Goal: Transaction & Acquisition: Purchase product/service

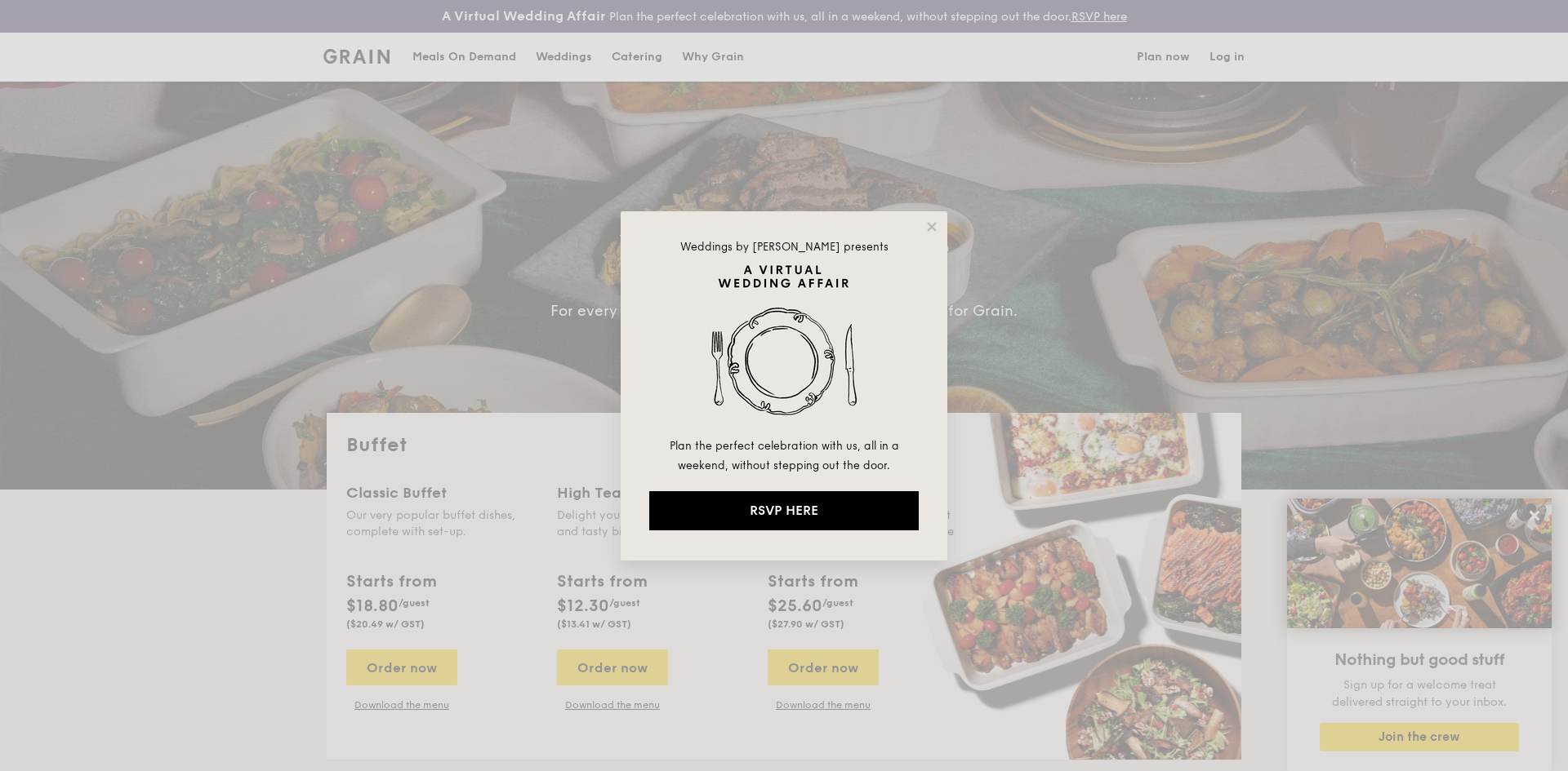
select select
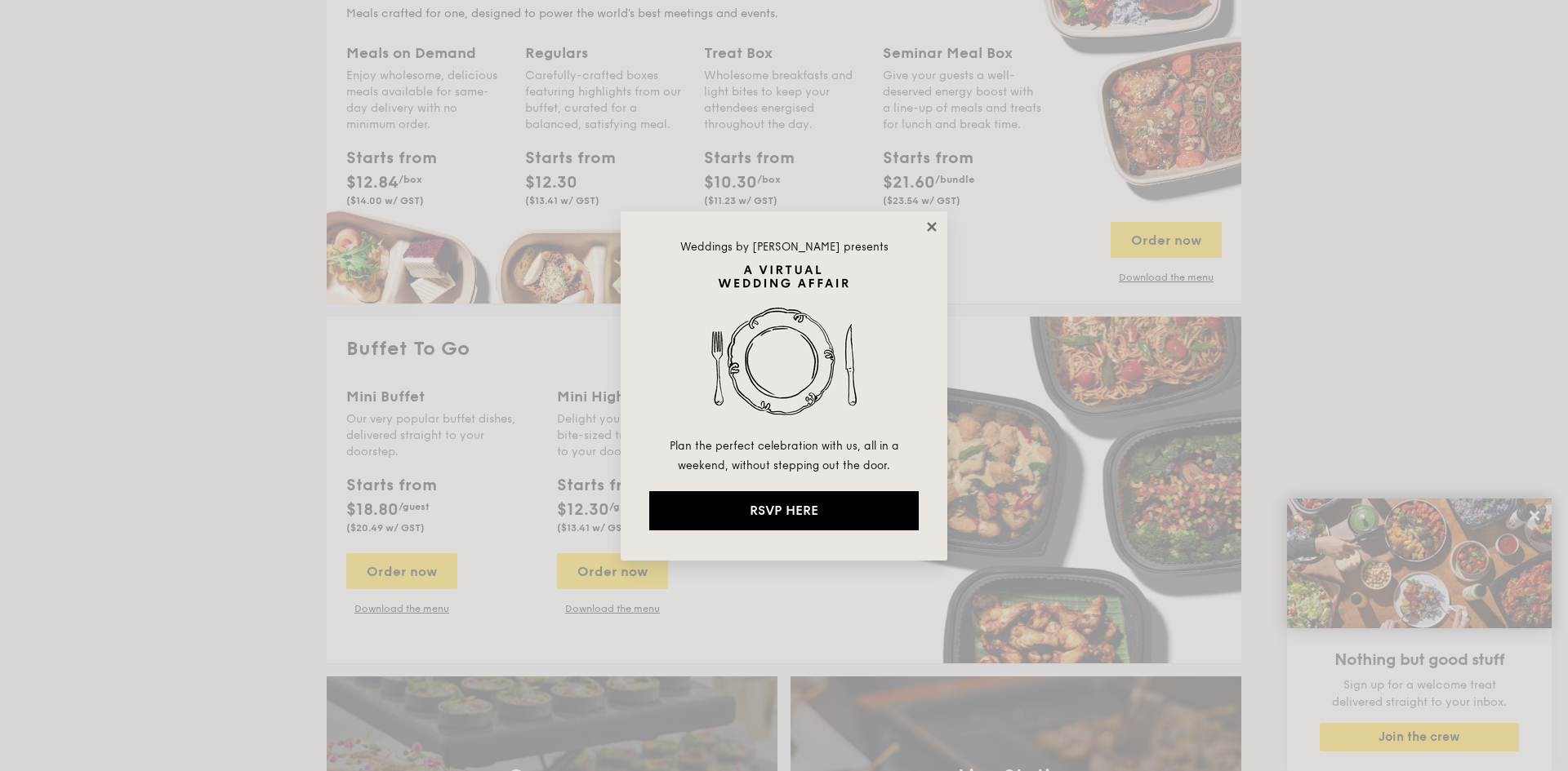
click at [928, 231] on icon at bounding box center [931, 226] width 9 height 9
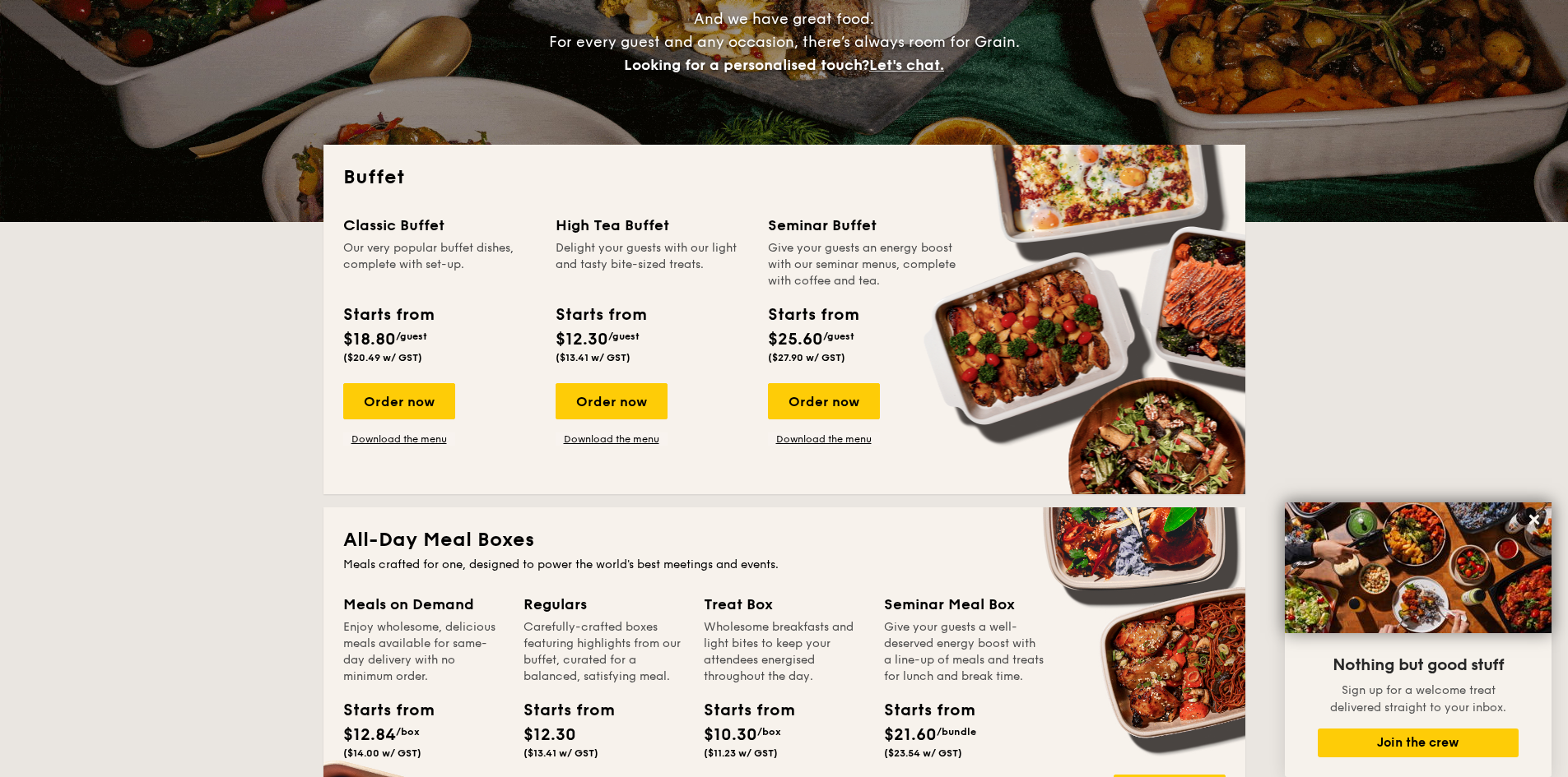
scroll to position [82, 0]
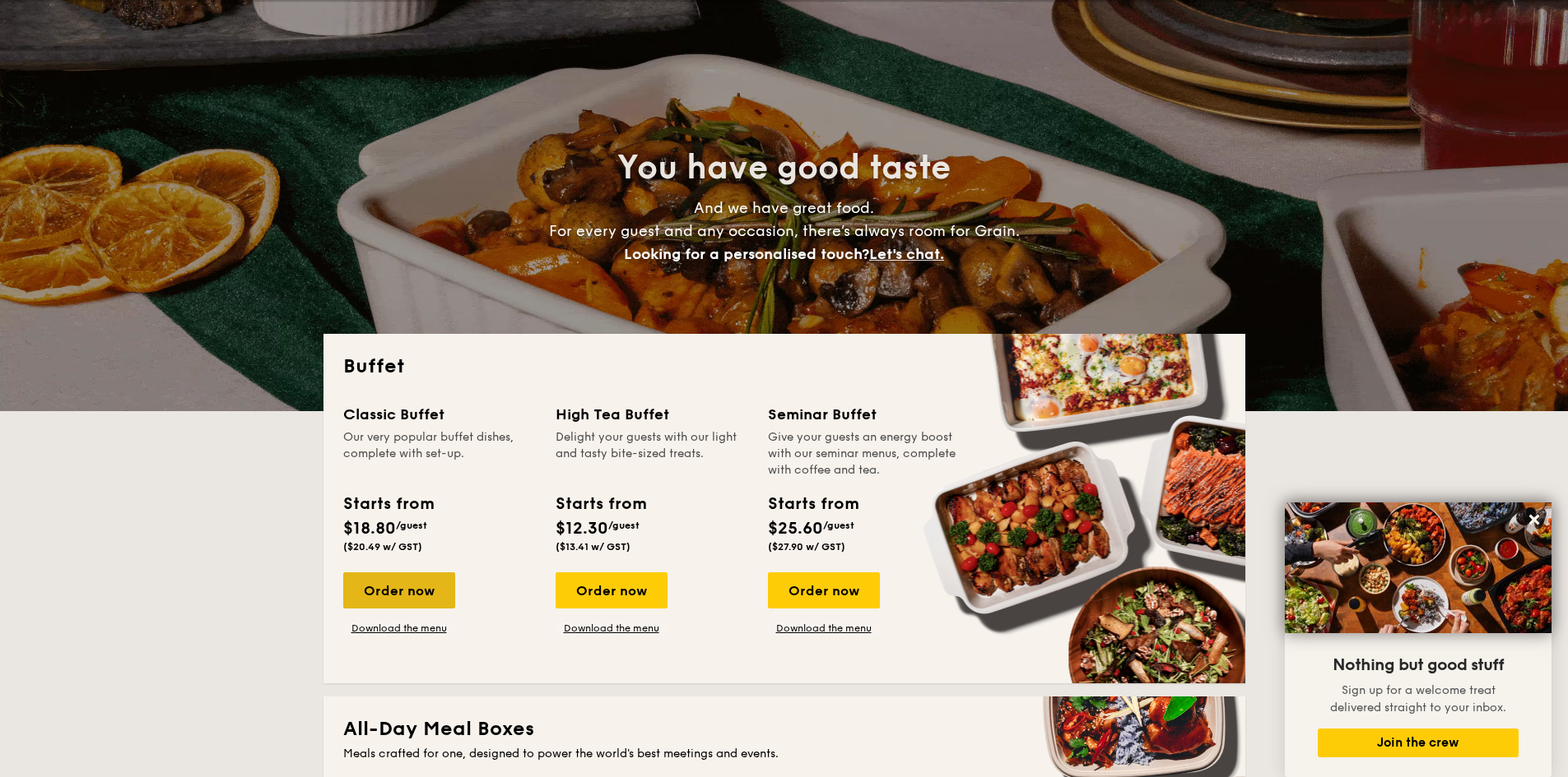
click at [410, 582] on div "Order now" at bounding box center [399, 591] width 112 height 37
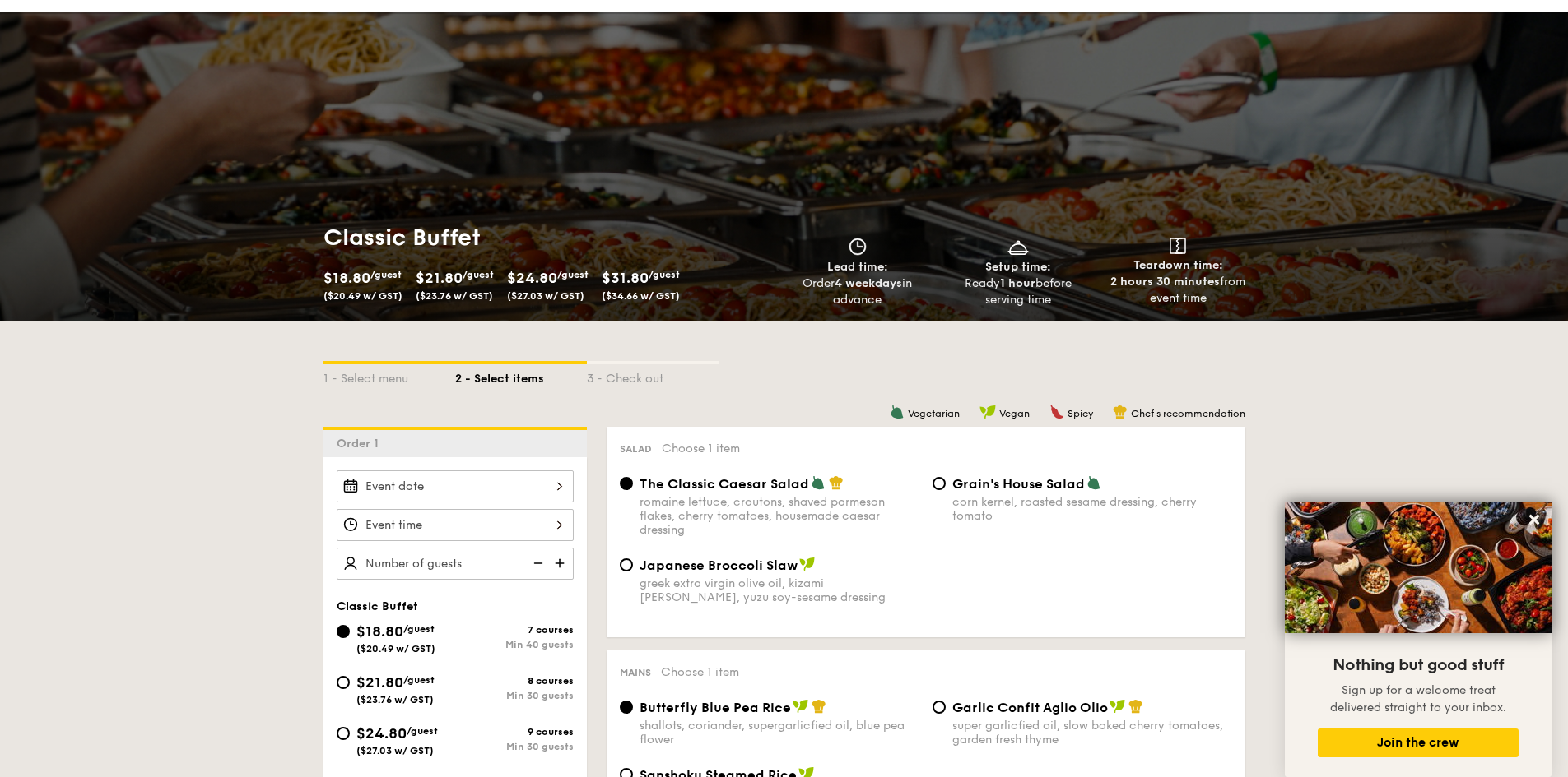
scroll to position [165, 0]
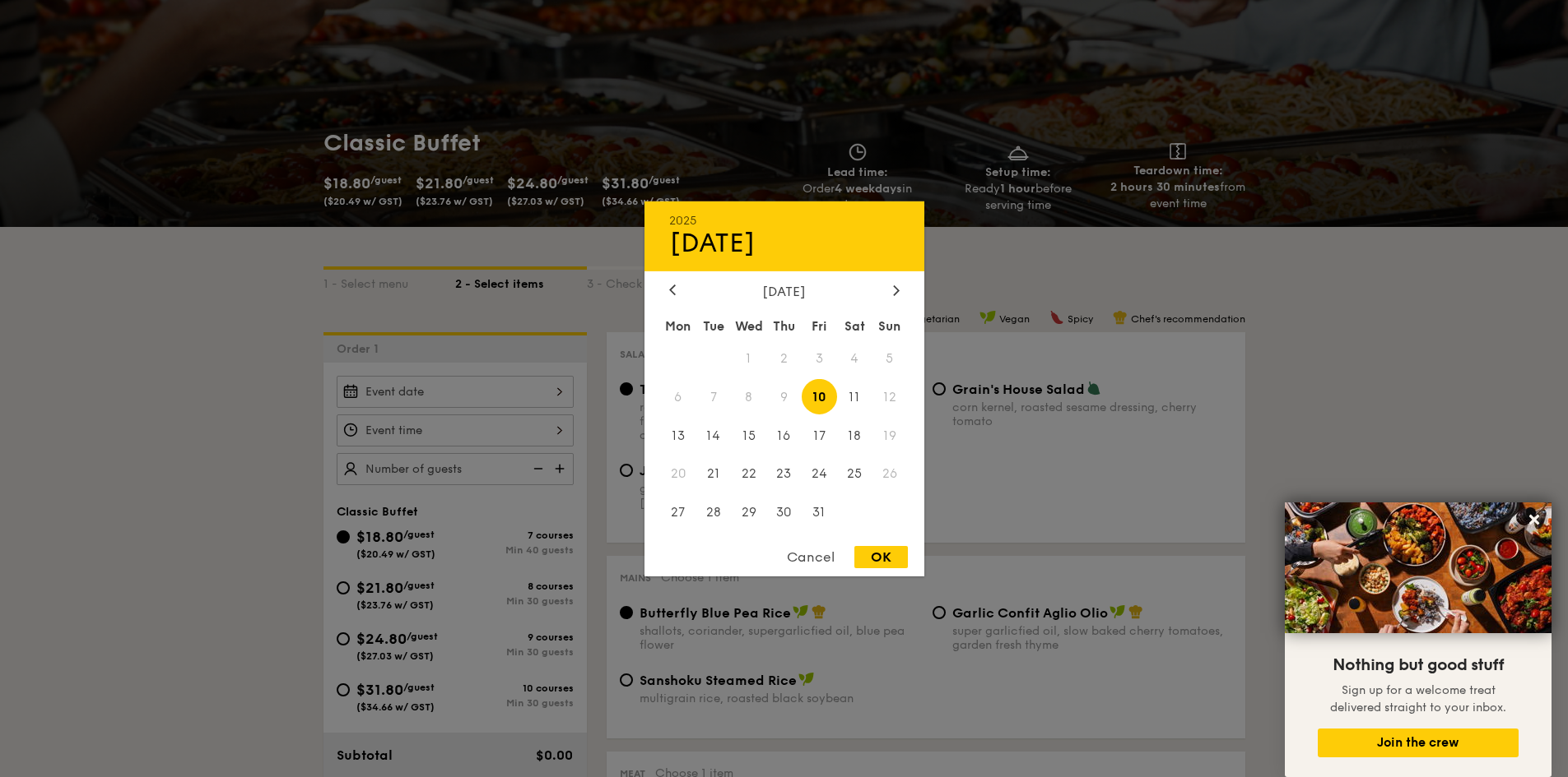
click at [407, 396] on div "2025 Oct [DATE] Tue Wed Thu Fri Sat Sun 1 2 3 4 5 6 7 8 9 10 11 12 13 14 15 16 …" at bounding box center [454, 392] width 237 height 32
click at [853, 400] on span "11" at bounding box center [855, 397] width 36 height 36
click at [886, 560] on div "OK" at bounding box center [881, 557] width 53 height 22
type input "[DATE]"
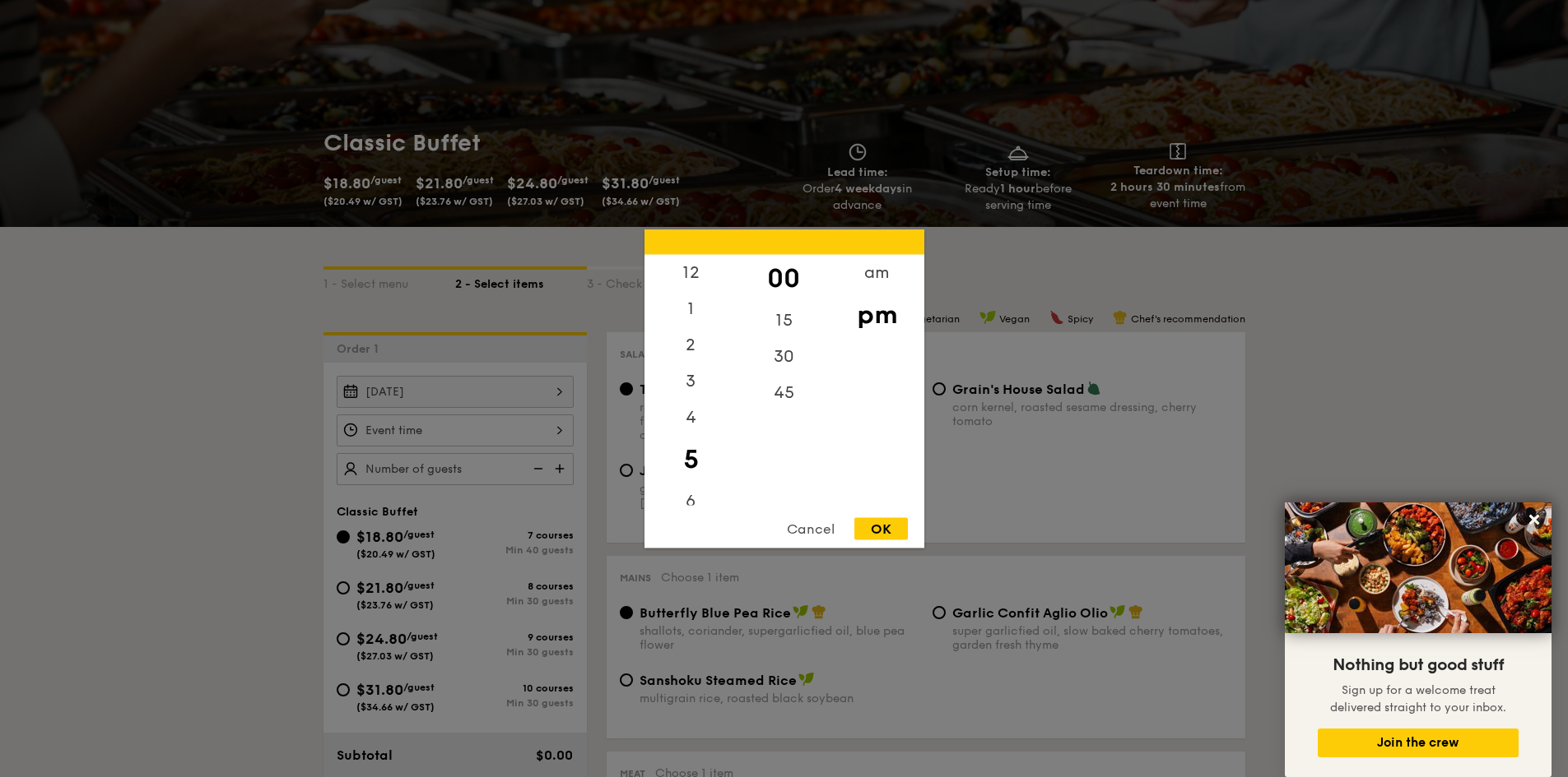
click at [507, 421] on div "12 1 2 3 4 5 6 7 8 9 10 11 00 15 30 45 am pm Cancel OK" at bounding box center [454, 430] width 237 height 32
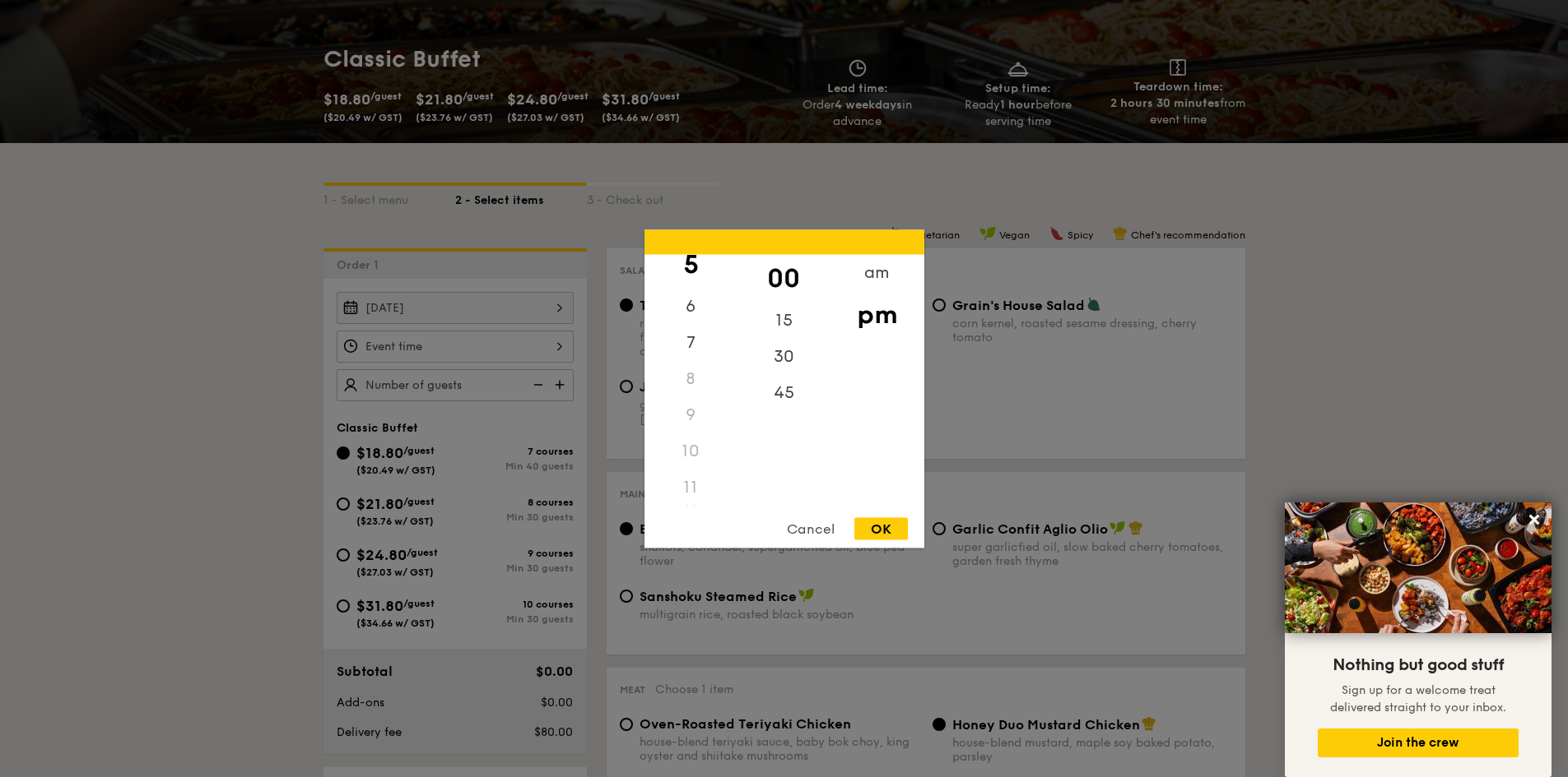
scroll to position [329, 0]
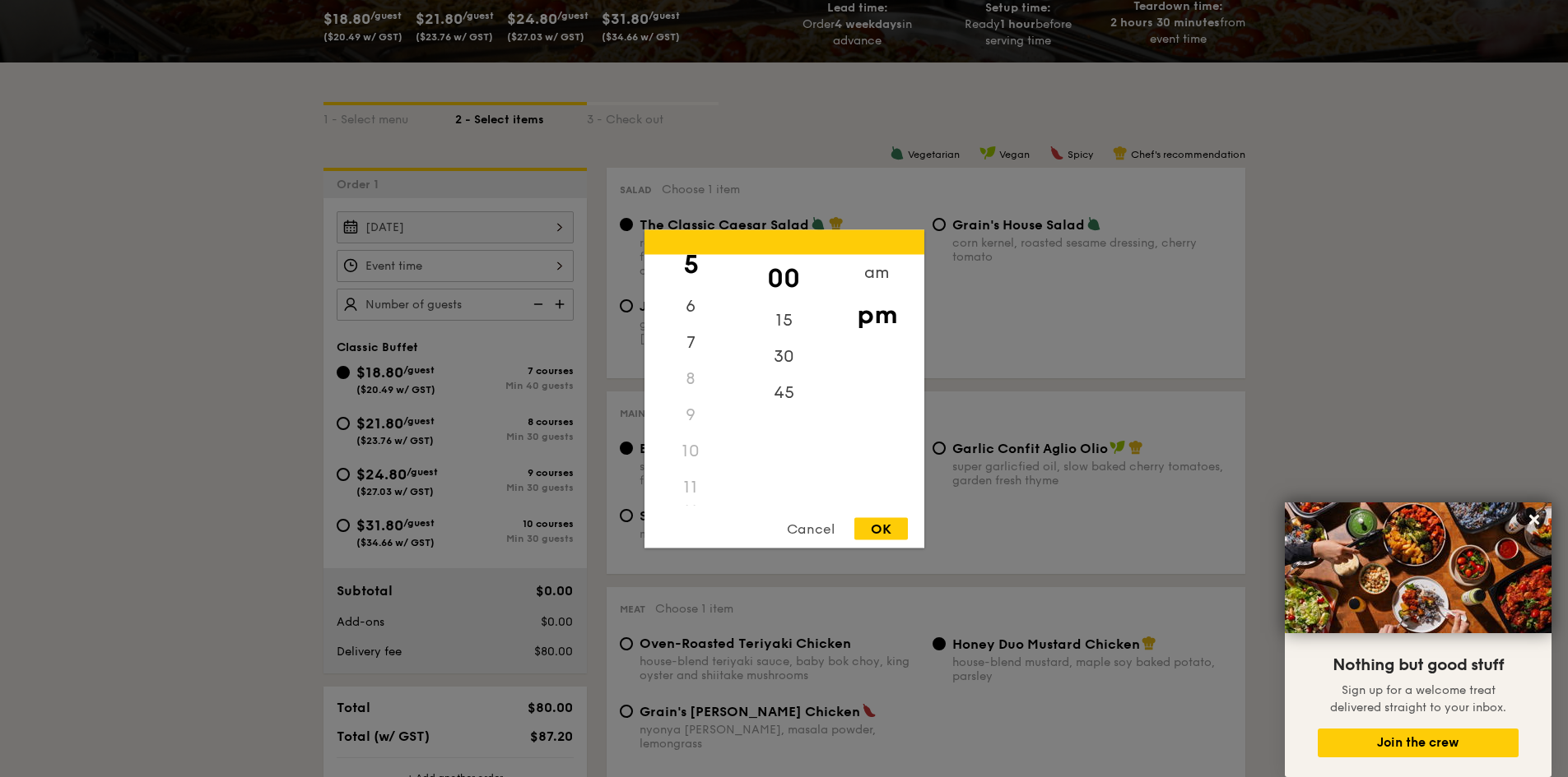
click at [693, 492] on div "11" at bounding box center [691, 487] width 93 height 37
click at [693, 482] on div "11" at bounding box center [691, 487] width 93 height 37
click at [691, 483] on div "11" at bounding box center [691, 487] width 93 height 37
click at [881, 278] on div "am" at bounding box center [877, 278] width 93 height 47
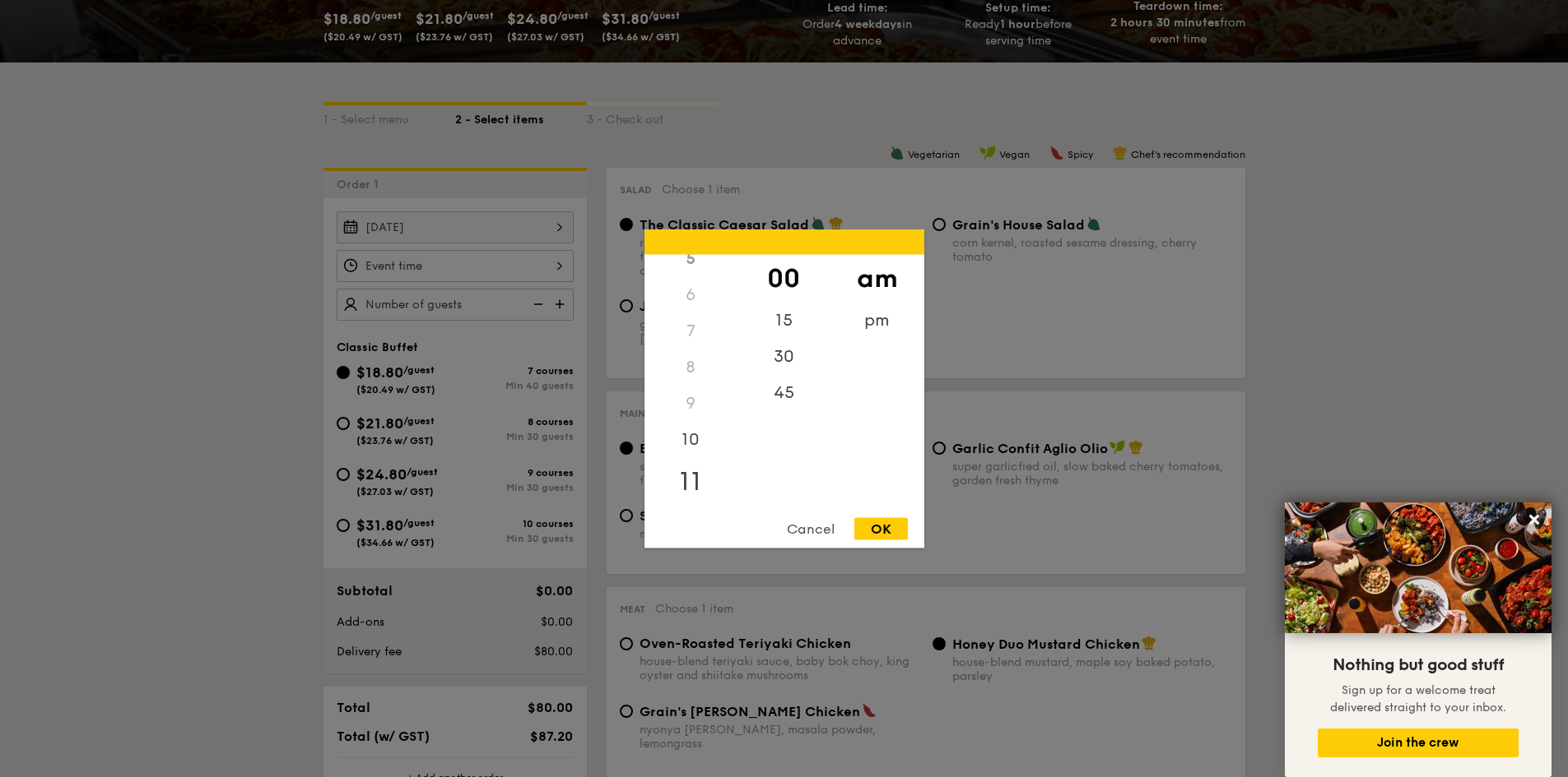
click at [691, 480] on div "11" at bounding box center [691, 481] width 93 height 47
click at [884, 525] on div "OK" at bounding box center [881, 528] width 53 height 22
type input "11:00AM"
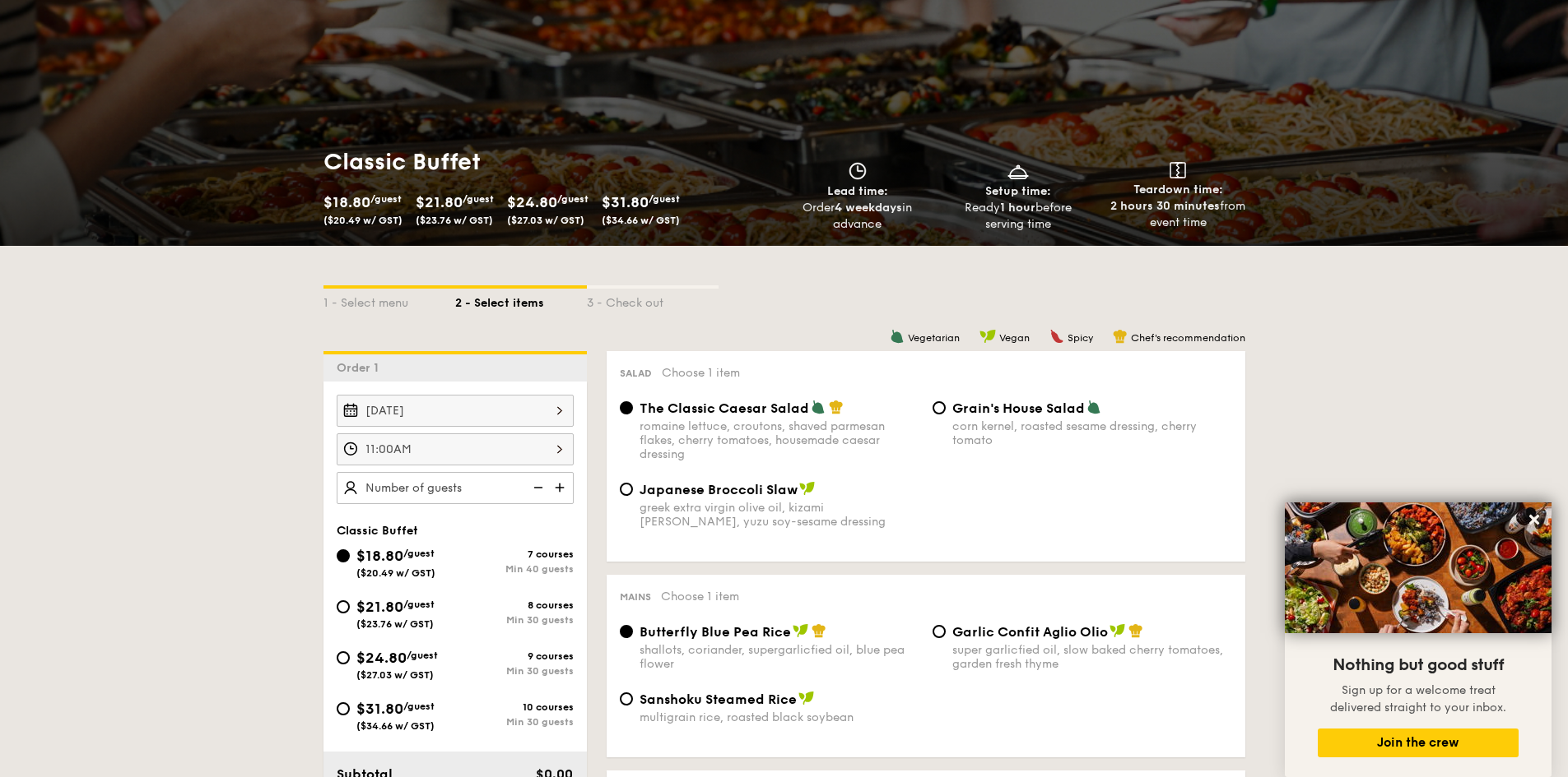
scroll to position [247, 0]
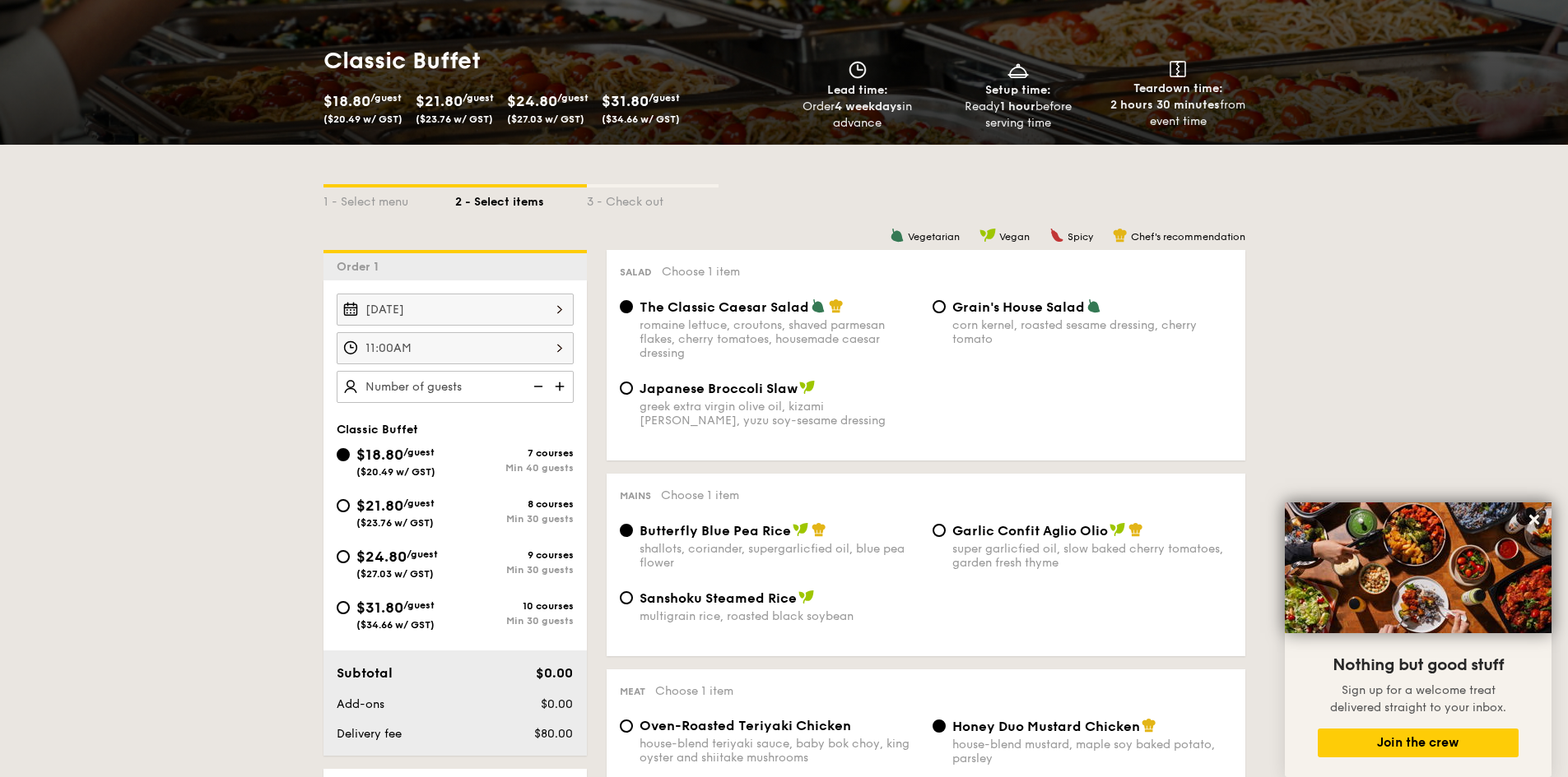
click at [558, 384] on img at bounding box center [562, 387] width 25 height 32
click at [533, 391] on img at bounding box center [537, 387] width 25 height 32
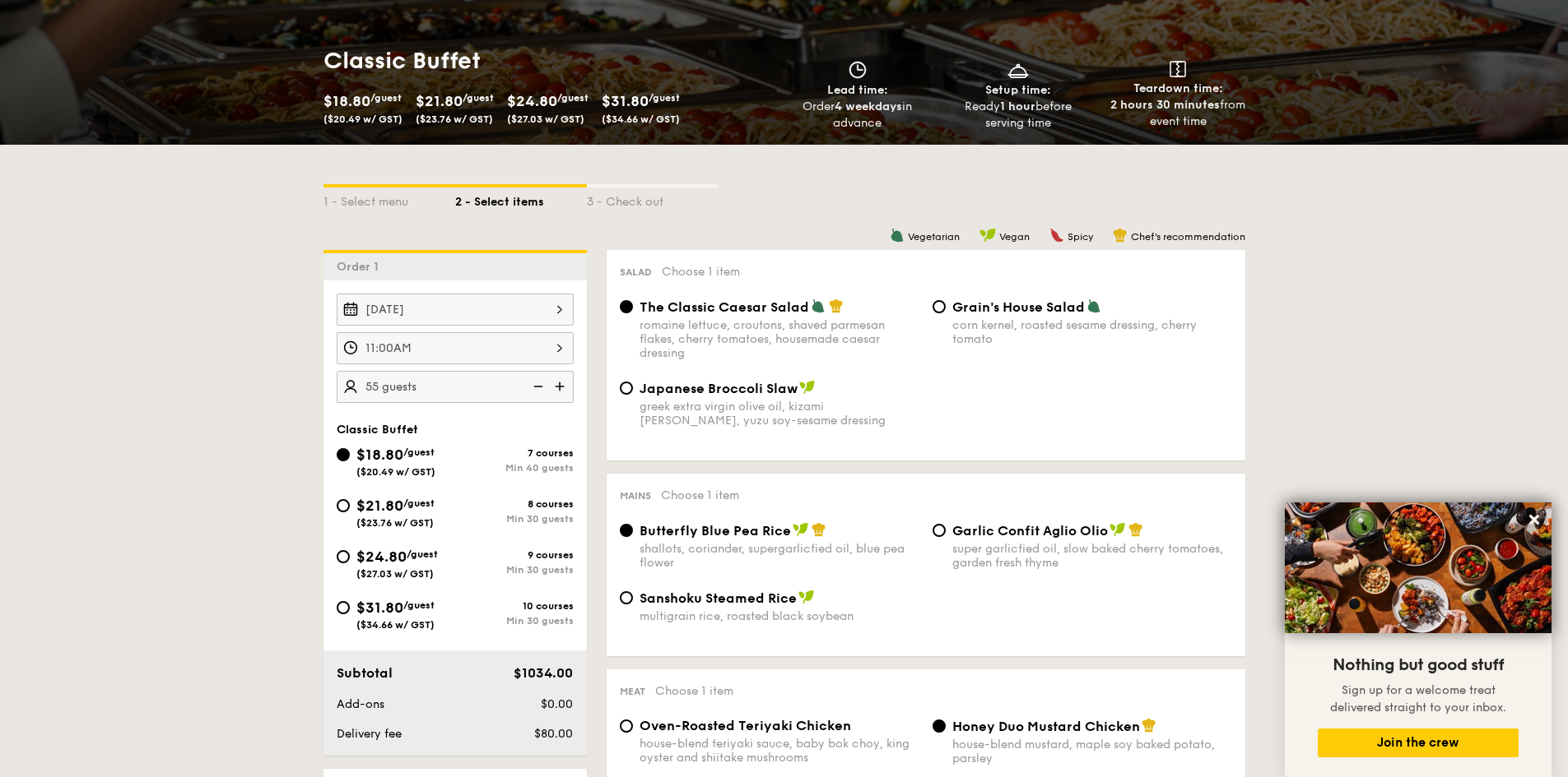
type input "50 guests"
click at [360, 507] on span "$21.80" at bounding box center [380, 506] width 47 height 18
click at [350, 507] on input "$21.80 /guest ($23.76 w/ GST) 8 courses Min 30 guests" at bounding box center [343, 506] width 13 height 13
radio input "true"
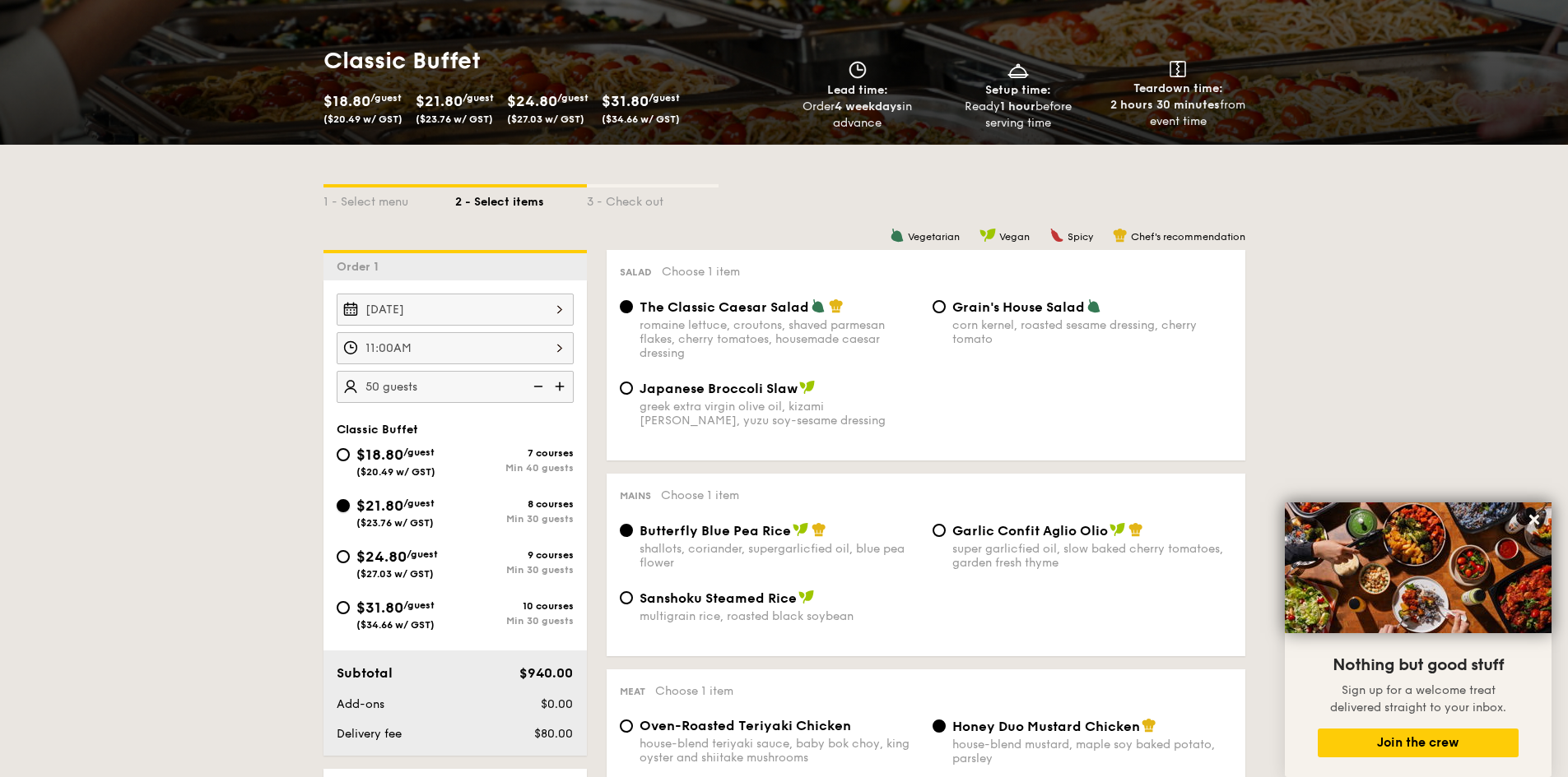
radio input "true"
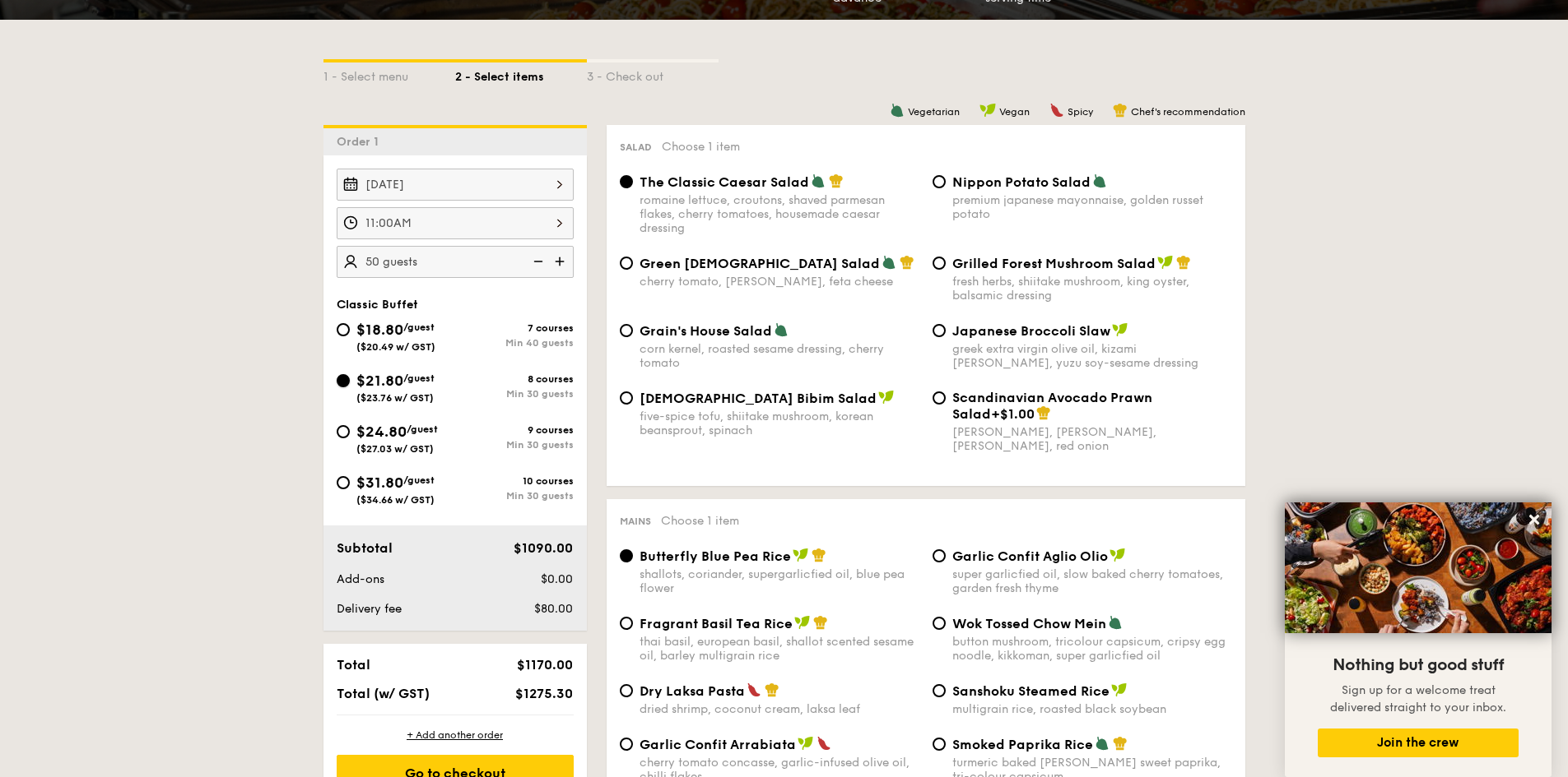
scroll to position [411, 0]
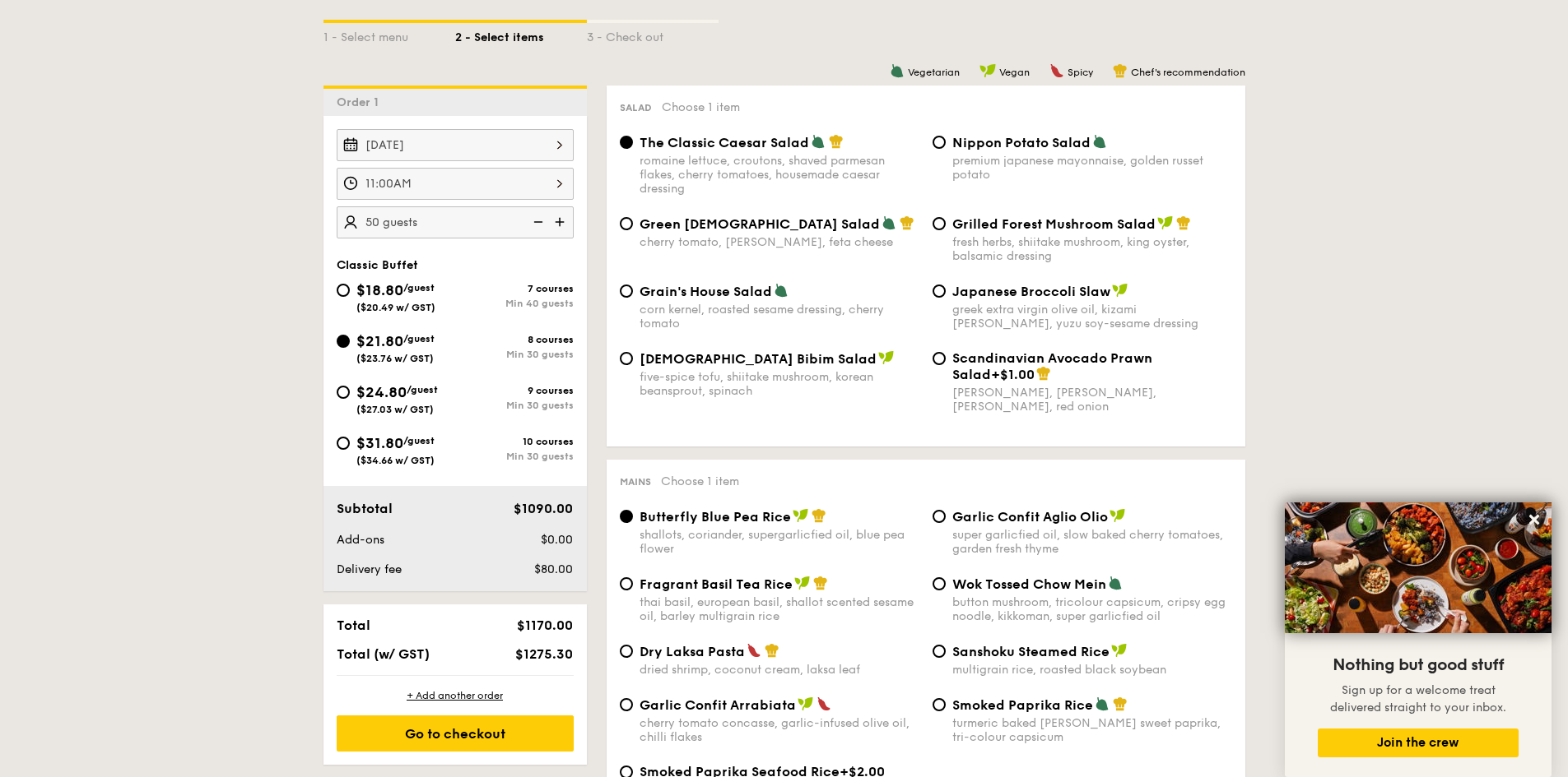
click at [369, 393] on span "$24.80" at bounding box center [381, 393] width 50 height 18
click at [350, 393] on input "$24.80 /guest ($27.03 w/ GST) 9 courses Min 30 guests" at bounding box center [343, 393] width 13 height 13
radio input "true"
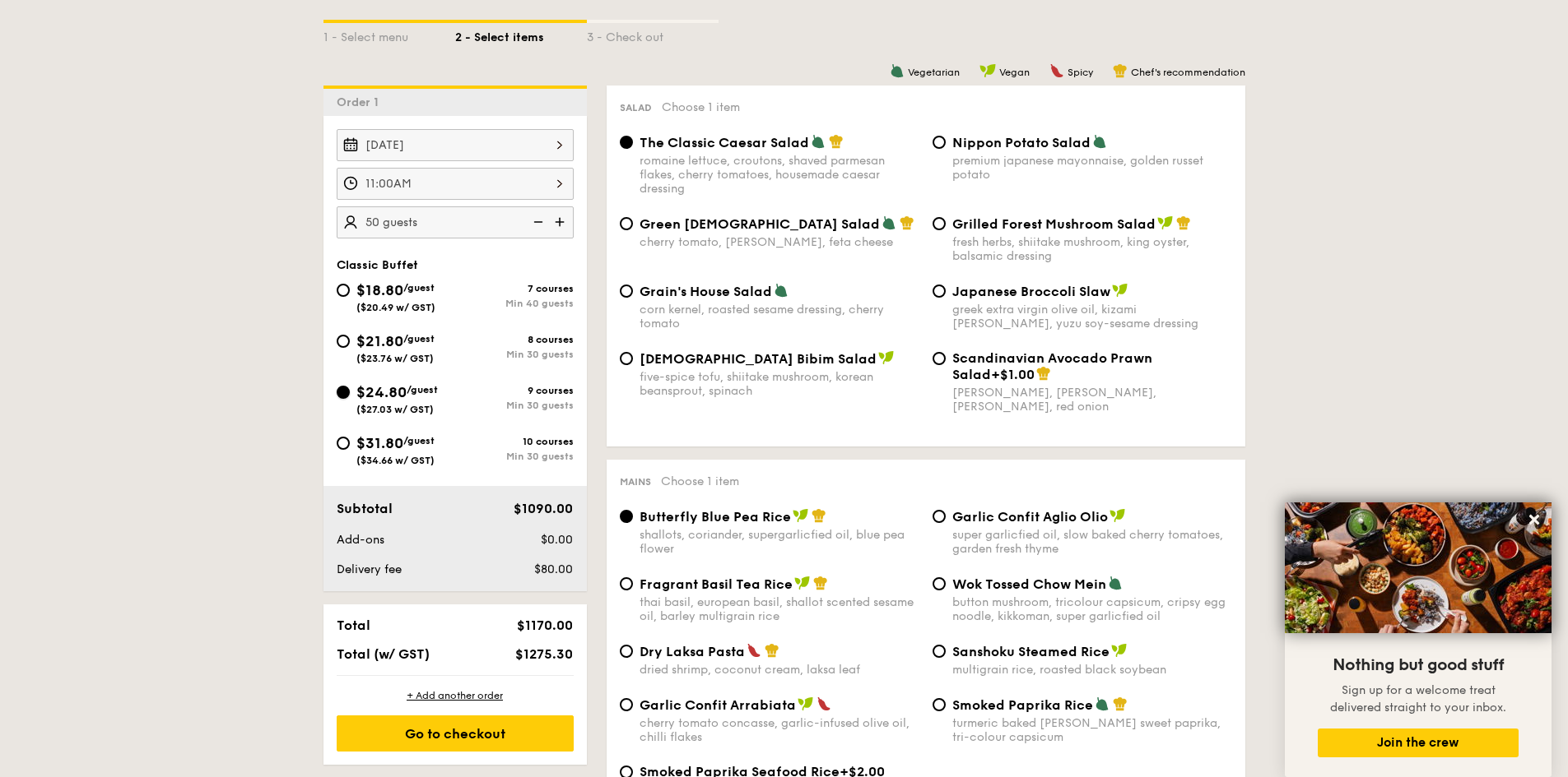
radio input "true"
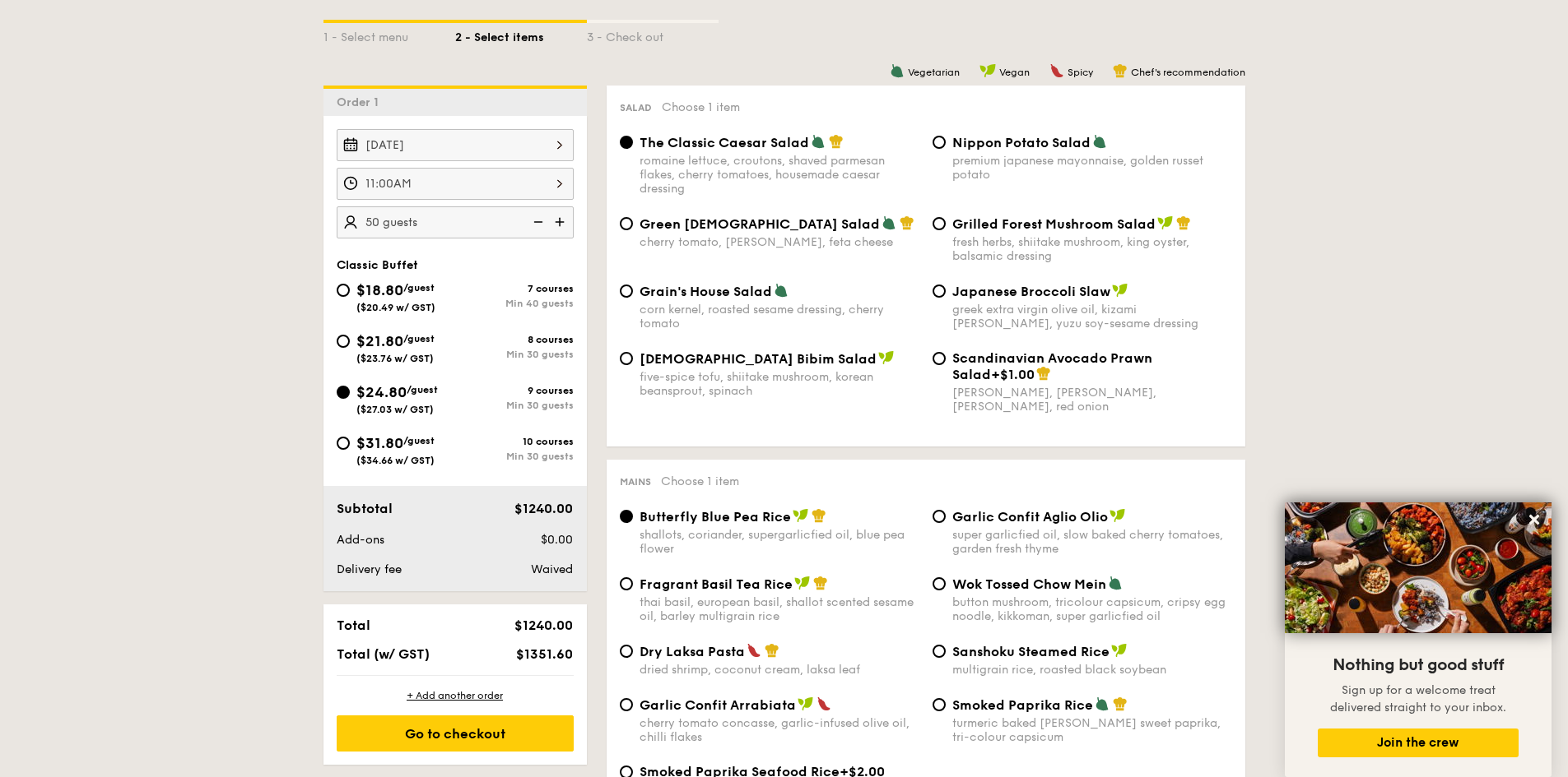
click at [388, 346] on span "$21.80" at bounding box center [380, 341] width 47 height 18
click at [350, 346] on input "$21.80 /guest ($23.76 w/ GST) 8 courses Min 30 guests" at bounding box center [343, 341] width 13 height 13
radio input "true"
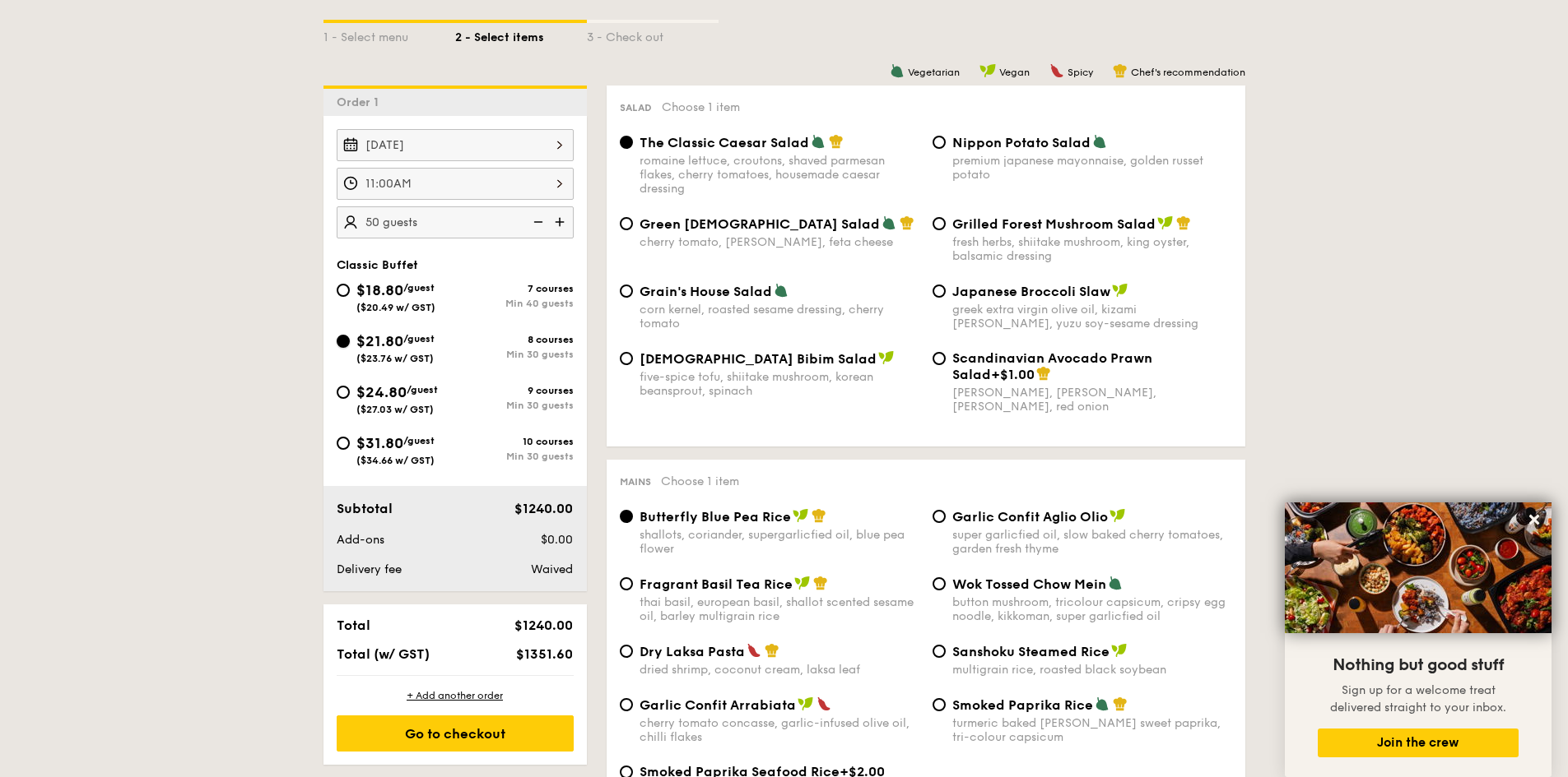
radio input "true"
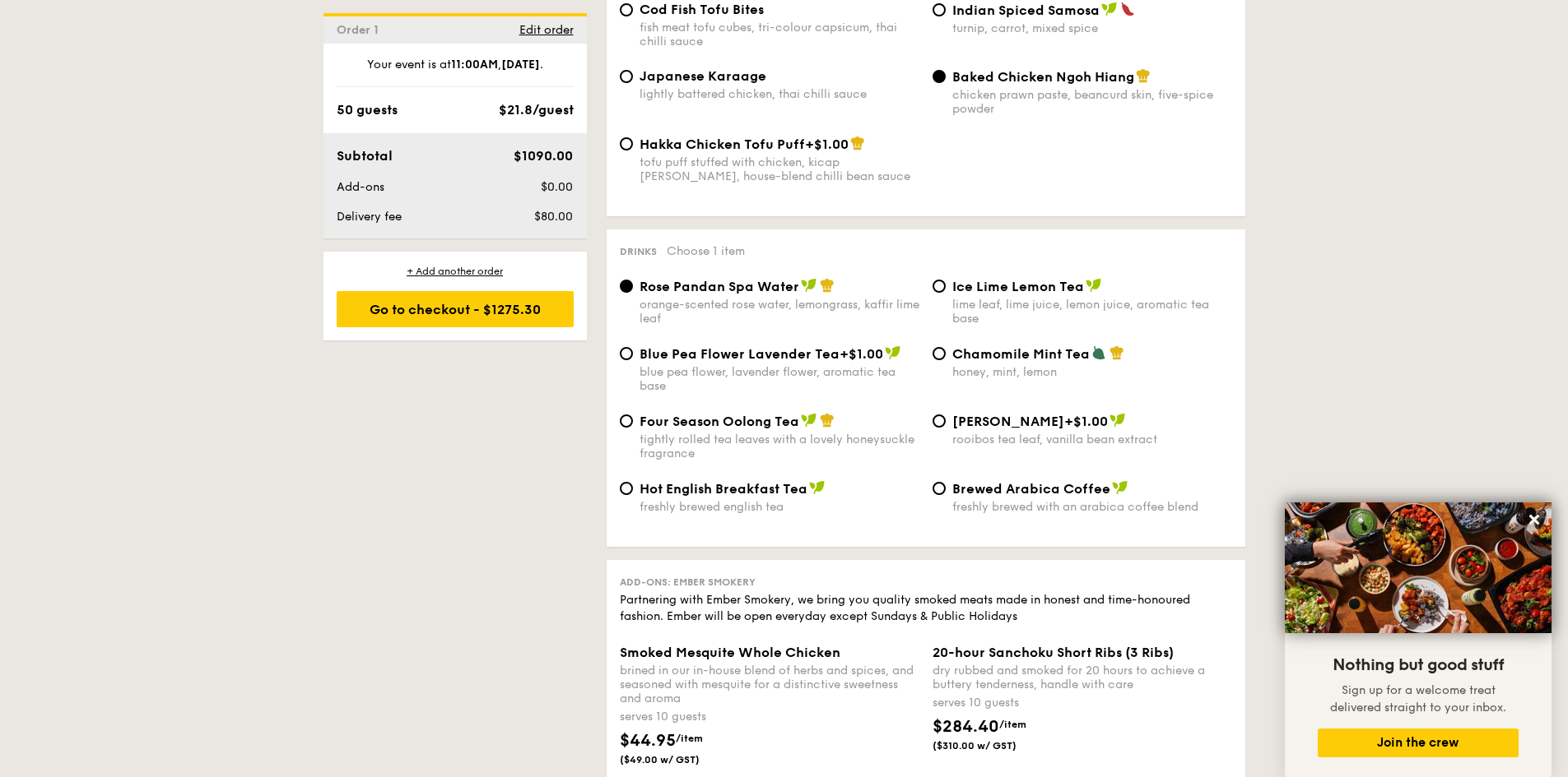
scroll to position [2944, 0]
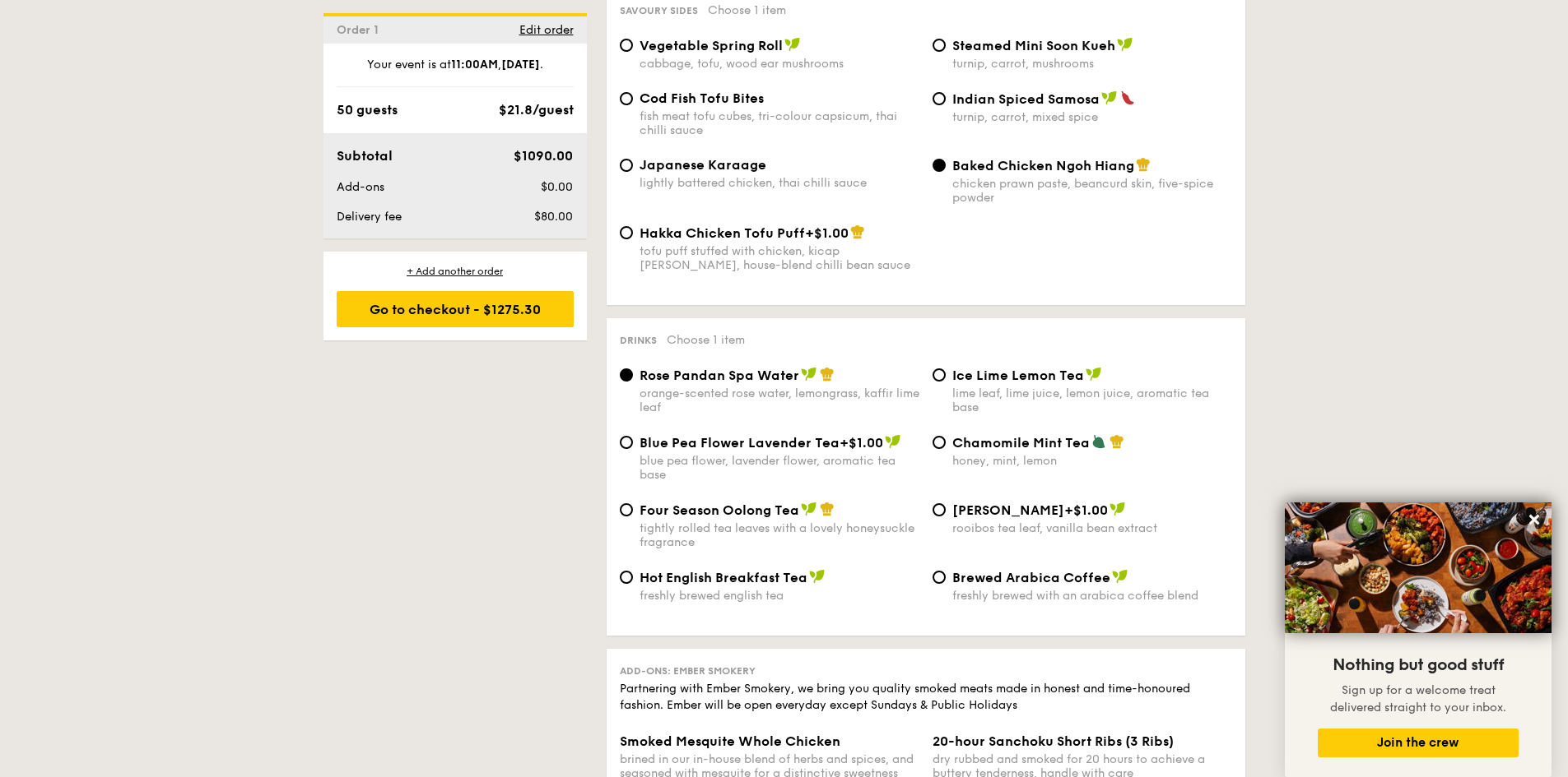
click at [995, 368] on span "Ice Lime Lemon Tea" at bounding box center [1018, 375] width 131 height 16
click at [945, 369] on input "Ice Lime Lemon Tea lime leaf, lime juice, lemon juice, aromatic tea base" at bounding box center [939, 375] width 13 height 13
radio input "true"
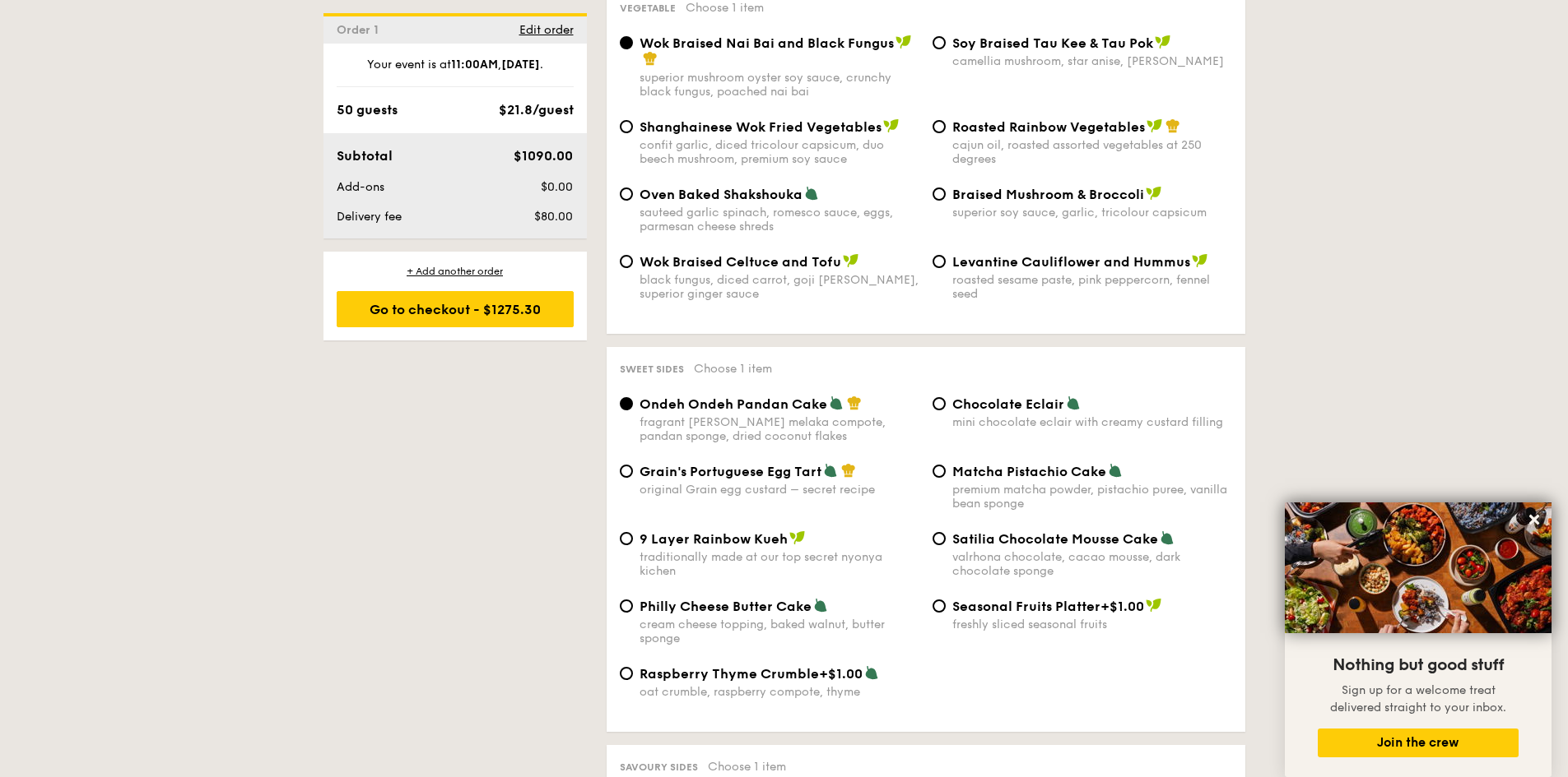
scroll to position [1776, 0]
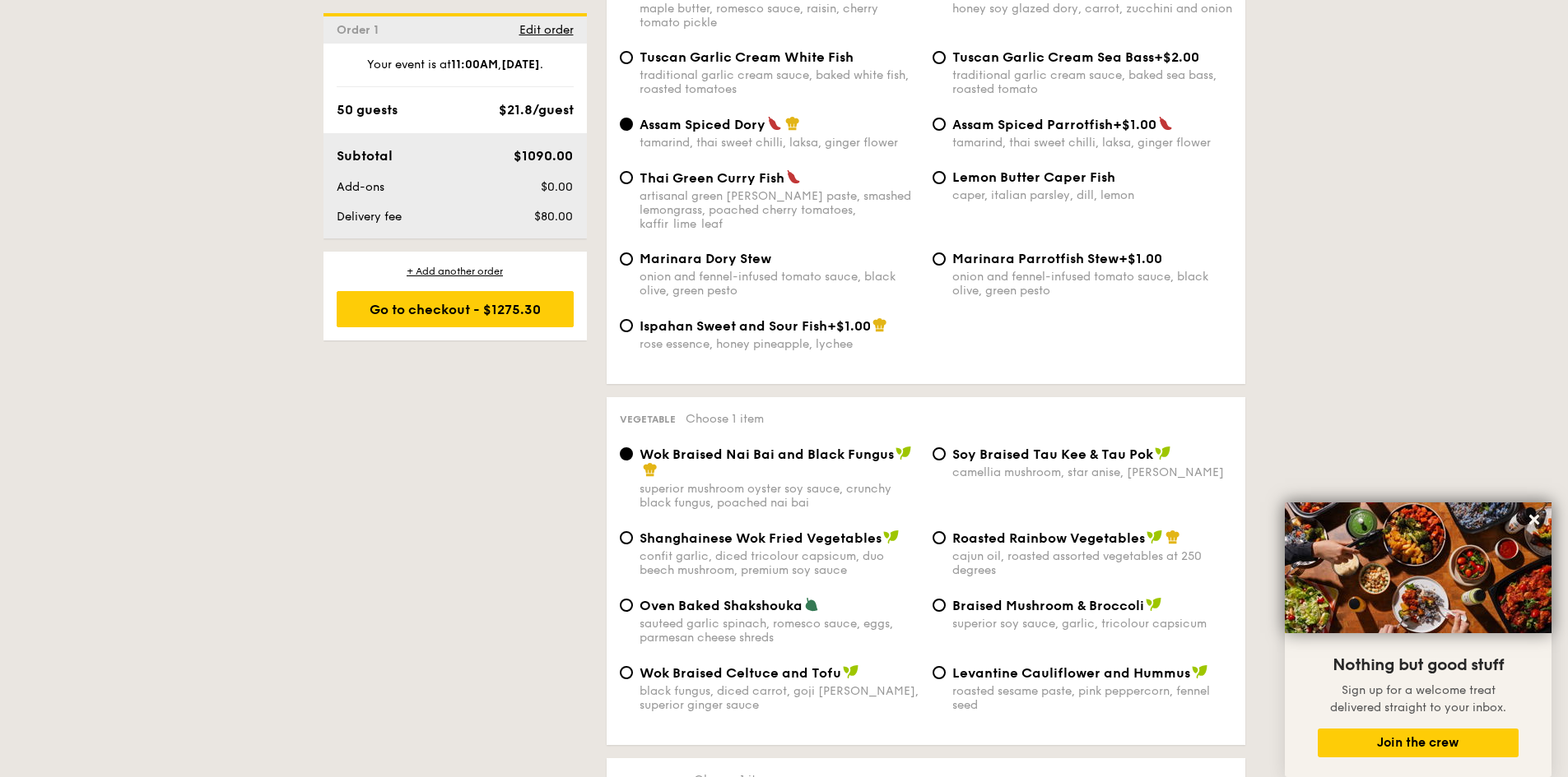
click at [338, 549] on div "1 - Select menu 2 - Select items 3 - Check out Order 1 [DATE] 11:00AM 50 guests…" at bounding box center [784, 463] width 948 height 3694
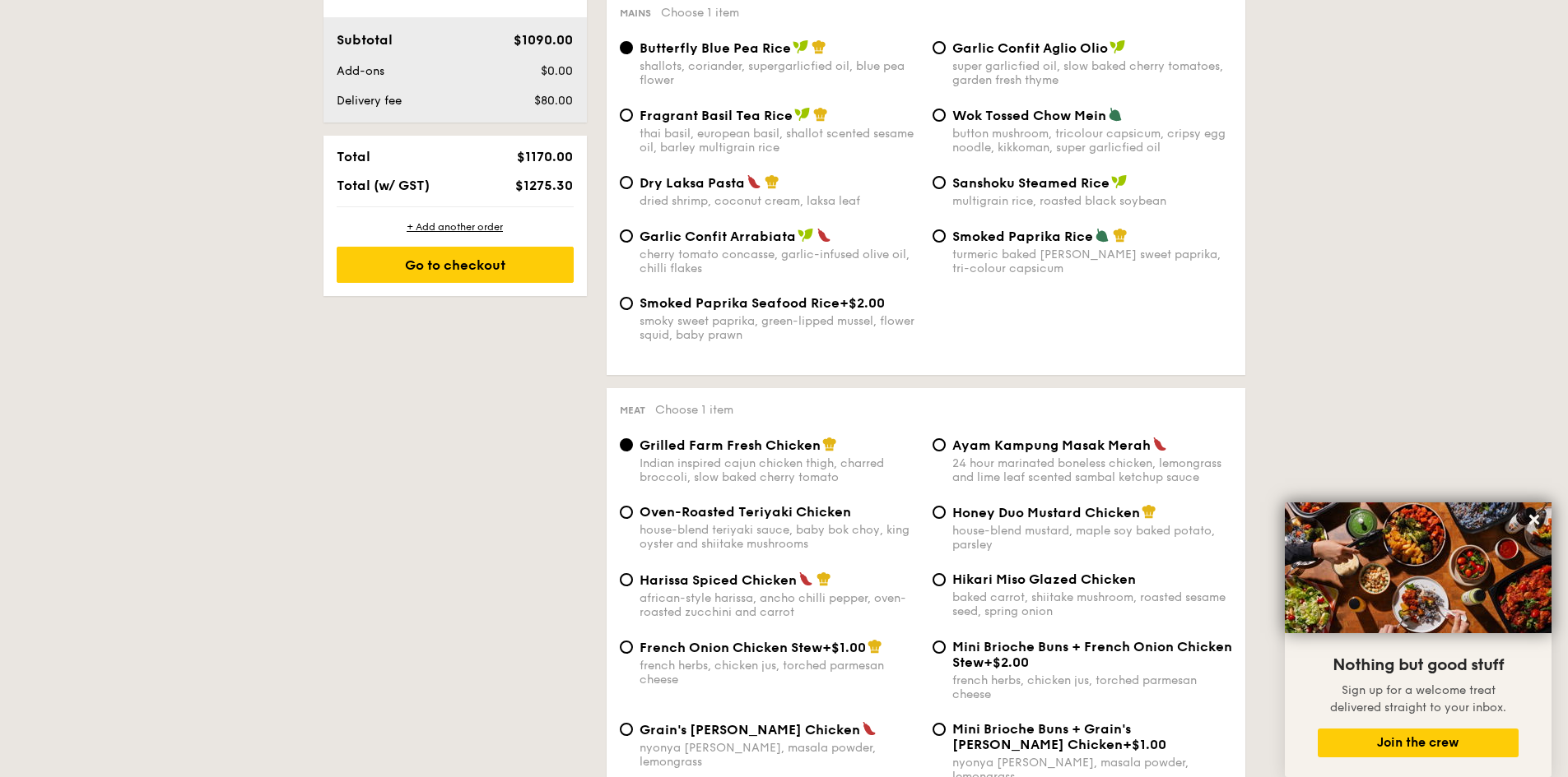
scroll to position [792, 0]
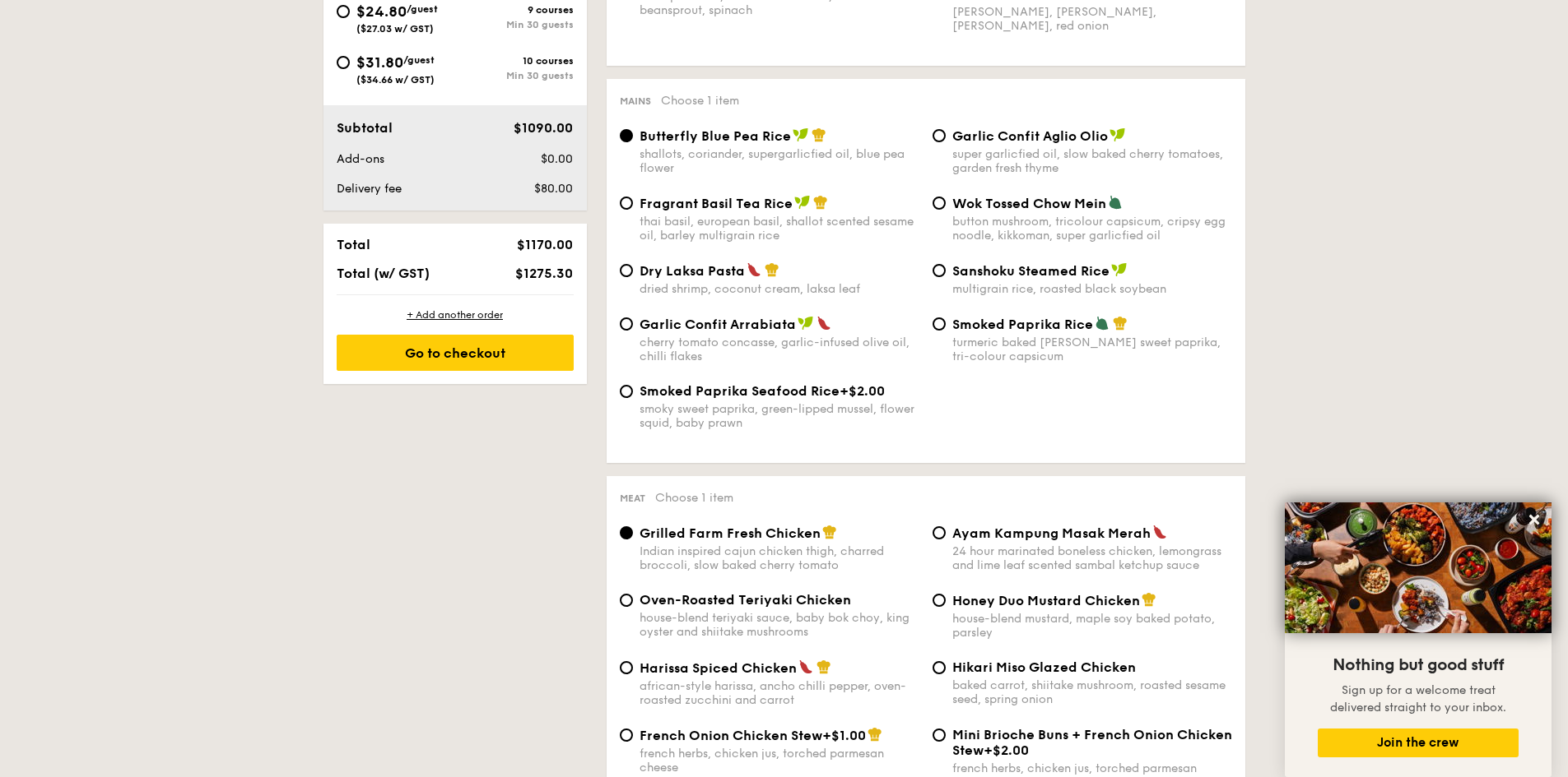
drag, startPoint x: 906, startPoint y: 390, endPoint x: 767, endPoint y: 388, distance: 139.0
click at [767, 388] on div "Smoked Paprika Seafood Rice +$2.00" at bounding box center [779, 391] width 280 height 16
click at [935, 394] on div "Smoked Paprika Seafood Rice +$2.00 smoky sweet paprika, green-lipped mussel, fl…" at bounding box center [926, 417] width 626 height 67
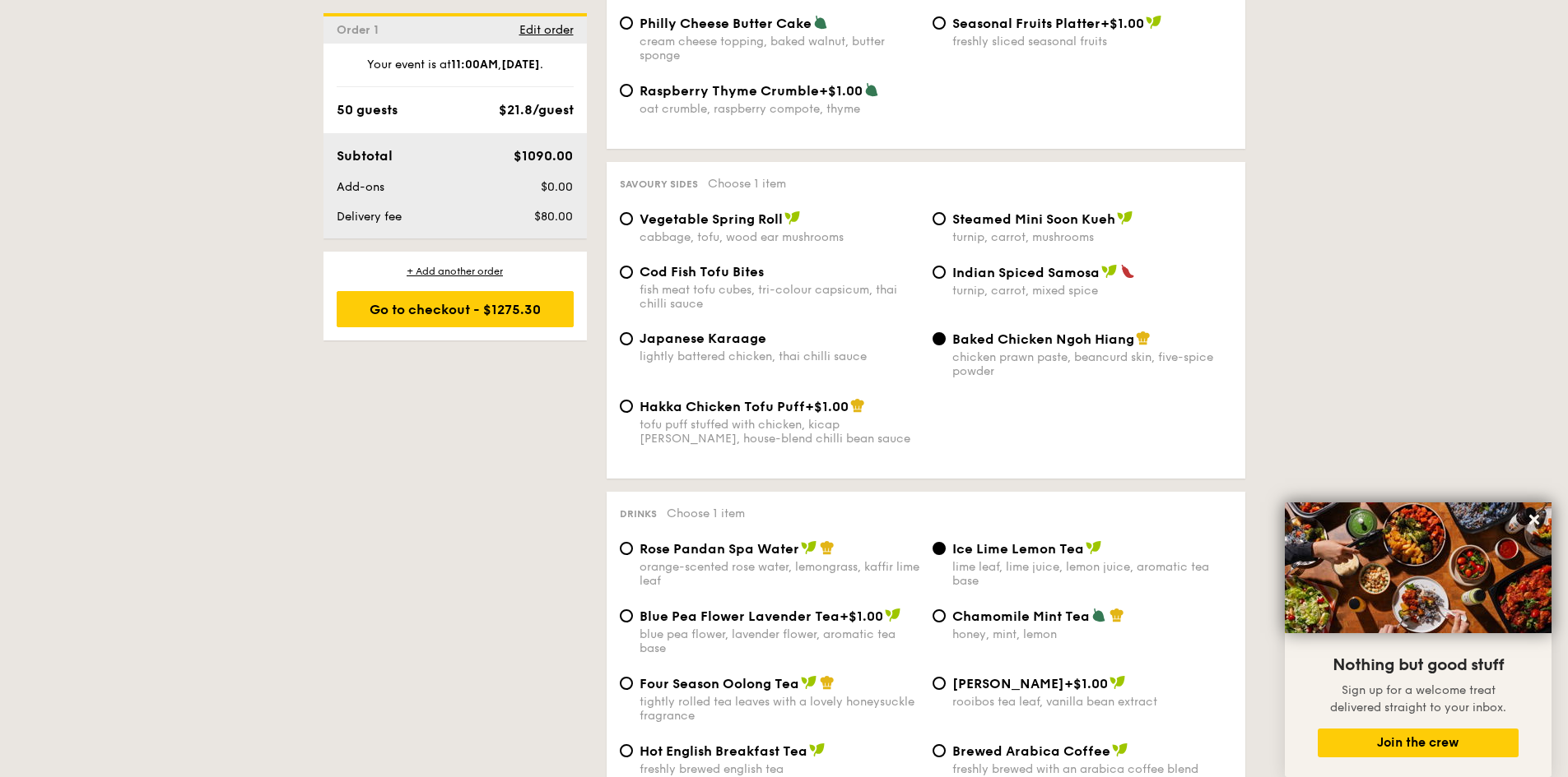
scroll to position [2848, 0]
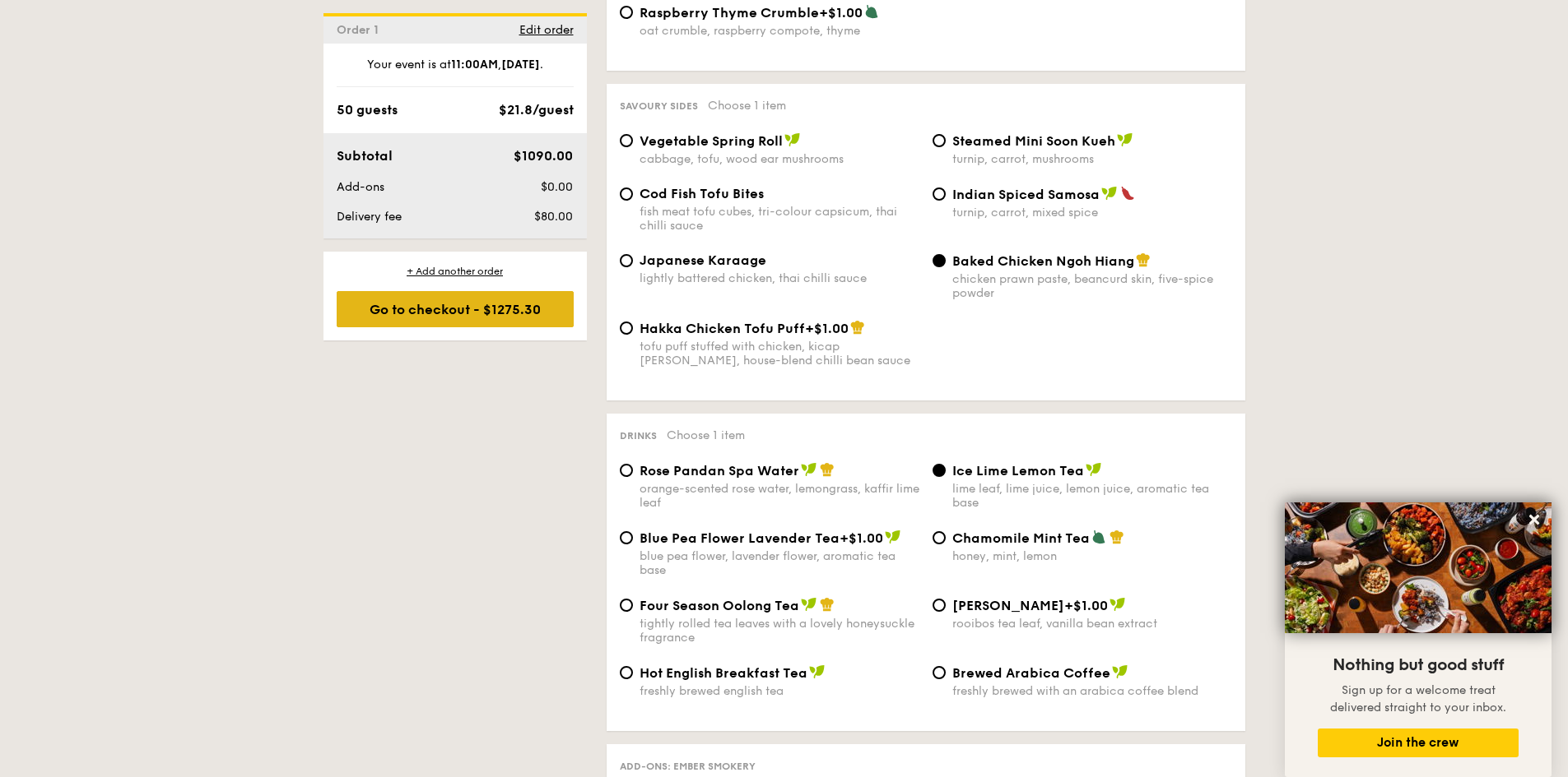
click at [474, 324] on div "Go to checkout - $1275.30" at bounding box center [454, 309] width 237 height 37
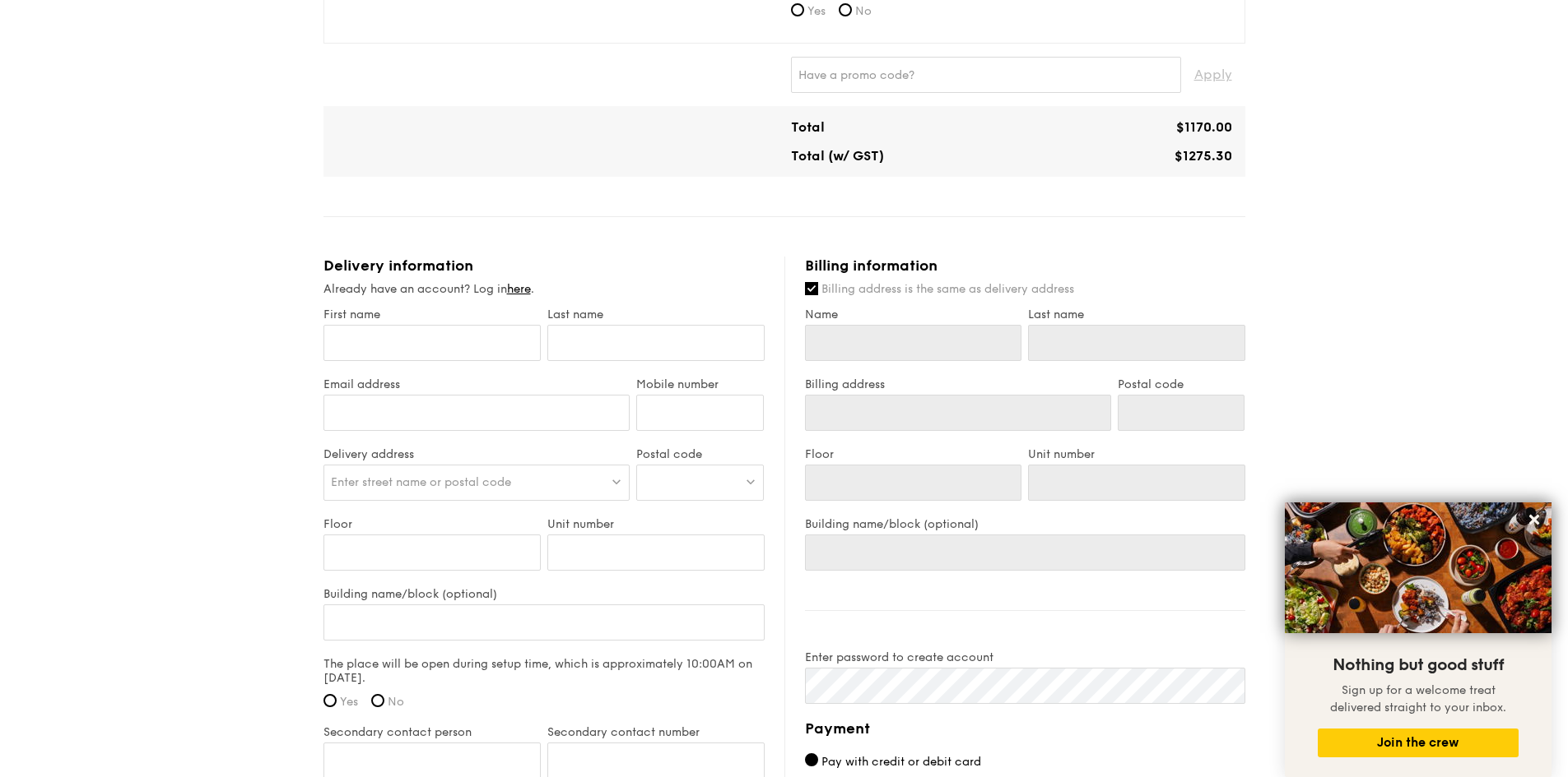
scroll to position [658, 0]
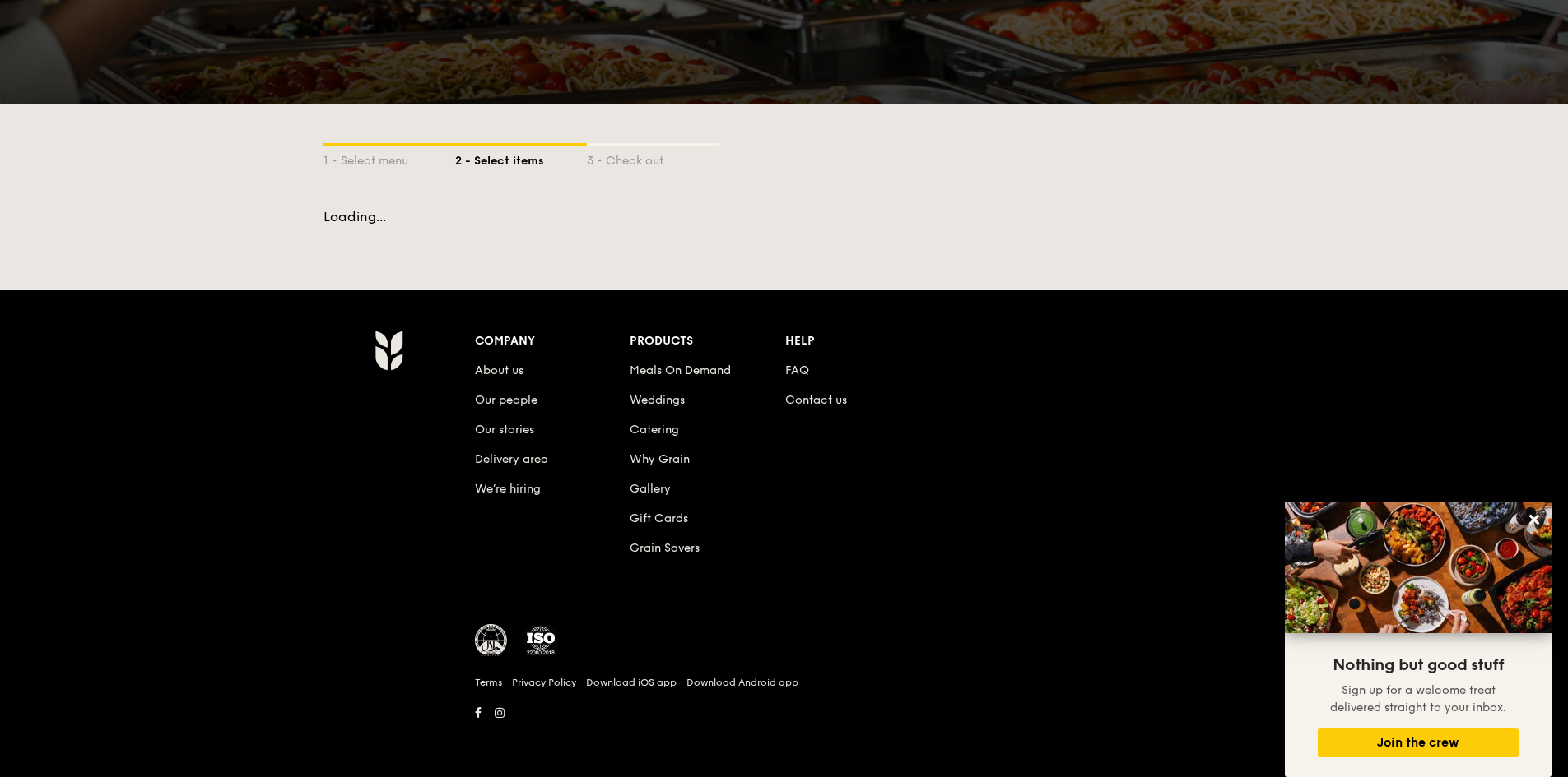
scroll to position [225, 0]
